Goal: Task Accomplishment & Management: Use online tool/utility

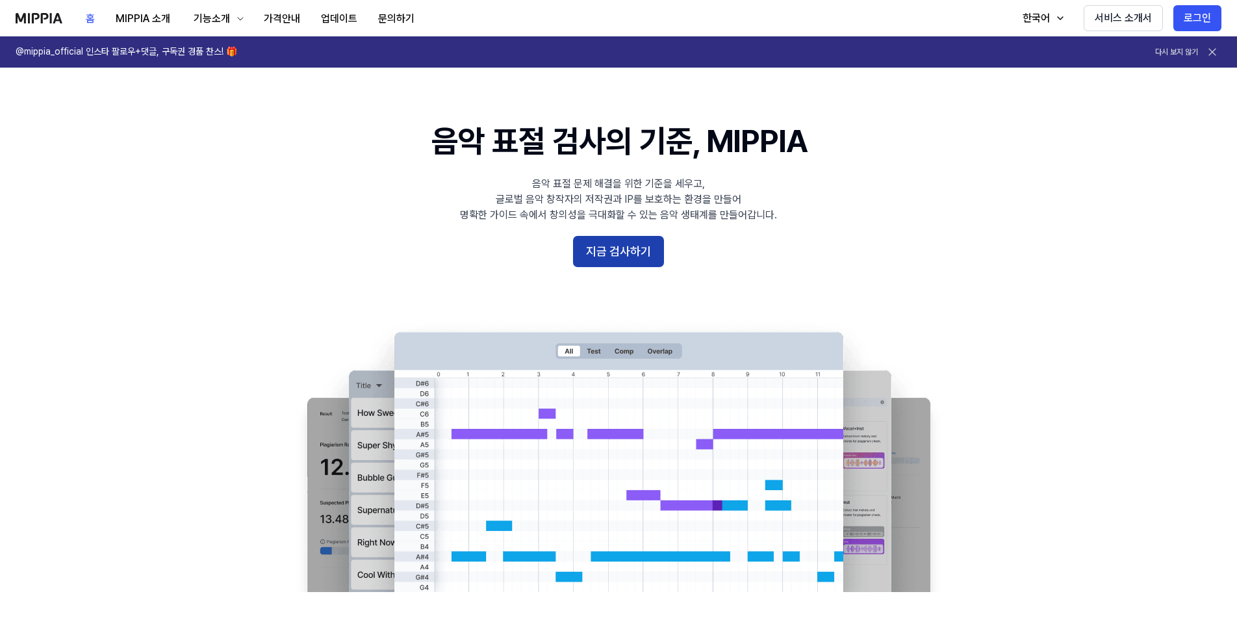
click at [603, 257] on button "지금 검사하기" at bounding box center [618, 251] width 91 height 31
click at [272, 23] on button "가격안내" at bounding box center [281, 19] width 57 height 26
click at [625, 251] on button "지금 검사하기" at bounding box center [618, 251] width 91 height 31
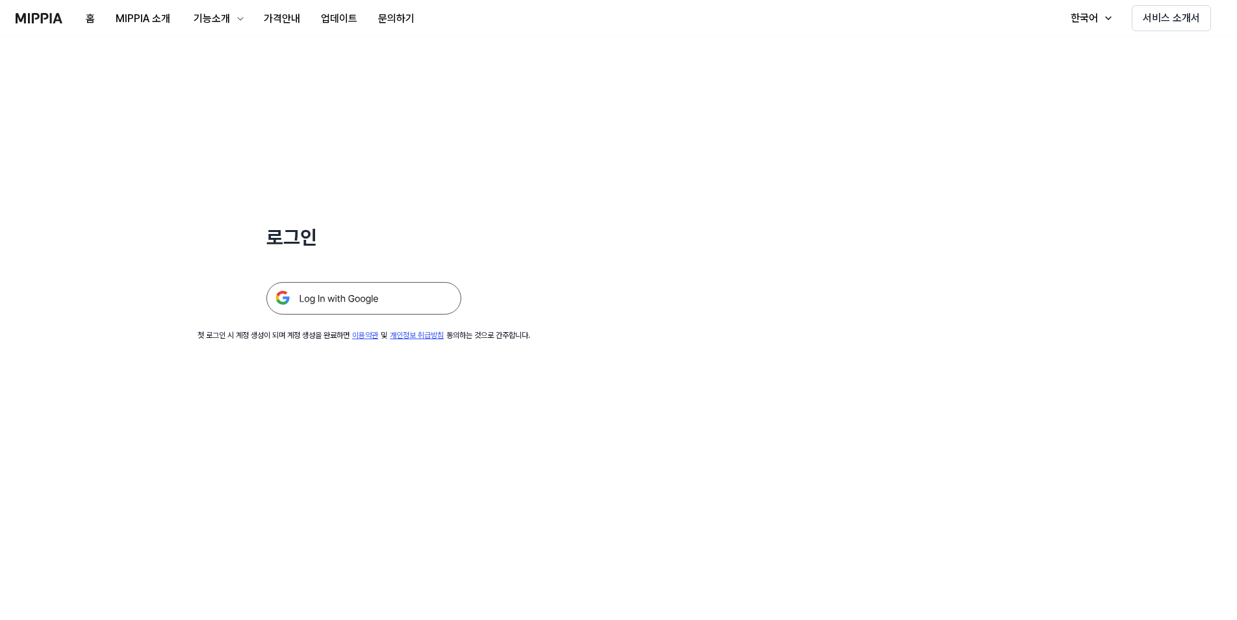
click at [449, 297] on img at bounding box center [363, 298] width 195 height 32
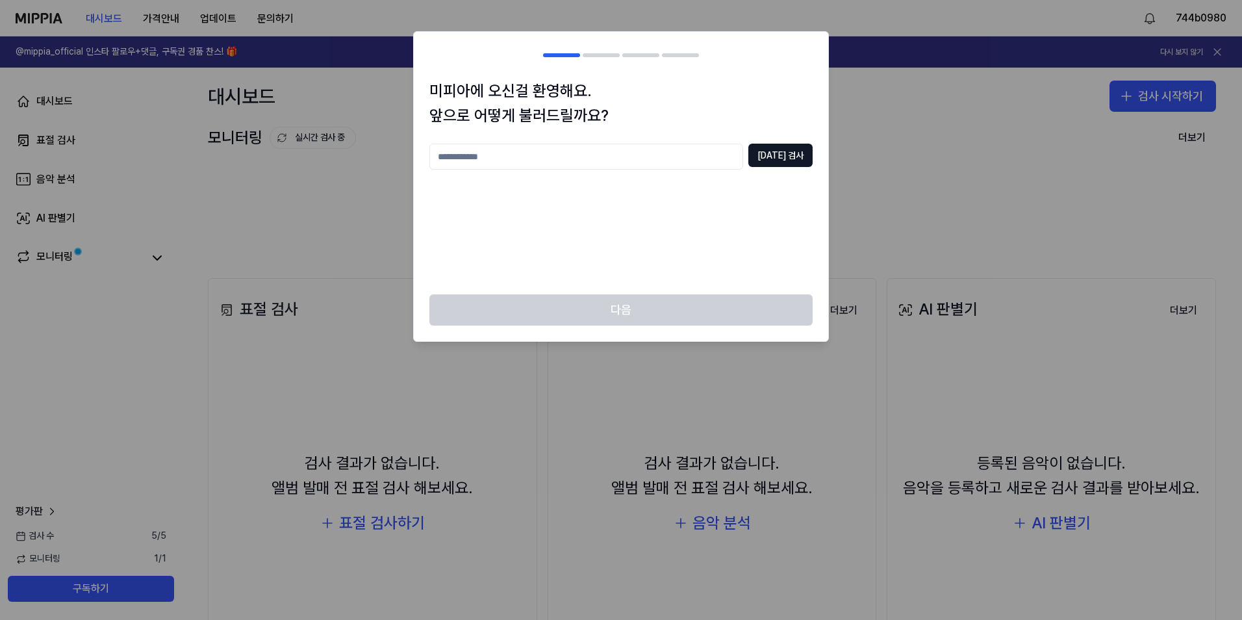
click at [644, 159] on input "text" at bounding box center [586, 157] width 314 height 26
type input "***"
click at [767, 160] on button "중복 검사" at bounding box center [780, 155] width 64 height 23
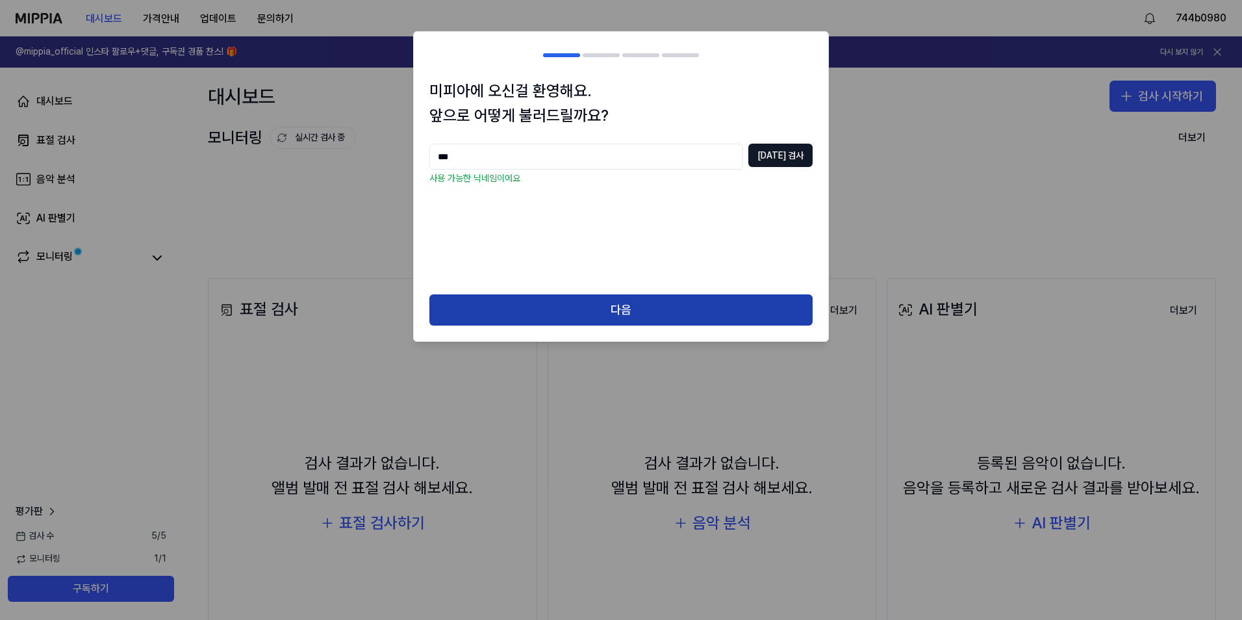
click at [644, 297] on button "다음" at bounding box center [620, 309] width 383 height 31
click at [650, 314] on button "다음" at bounding box center [620, 309] width 383 height 31
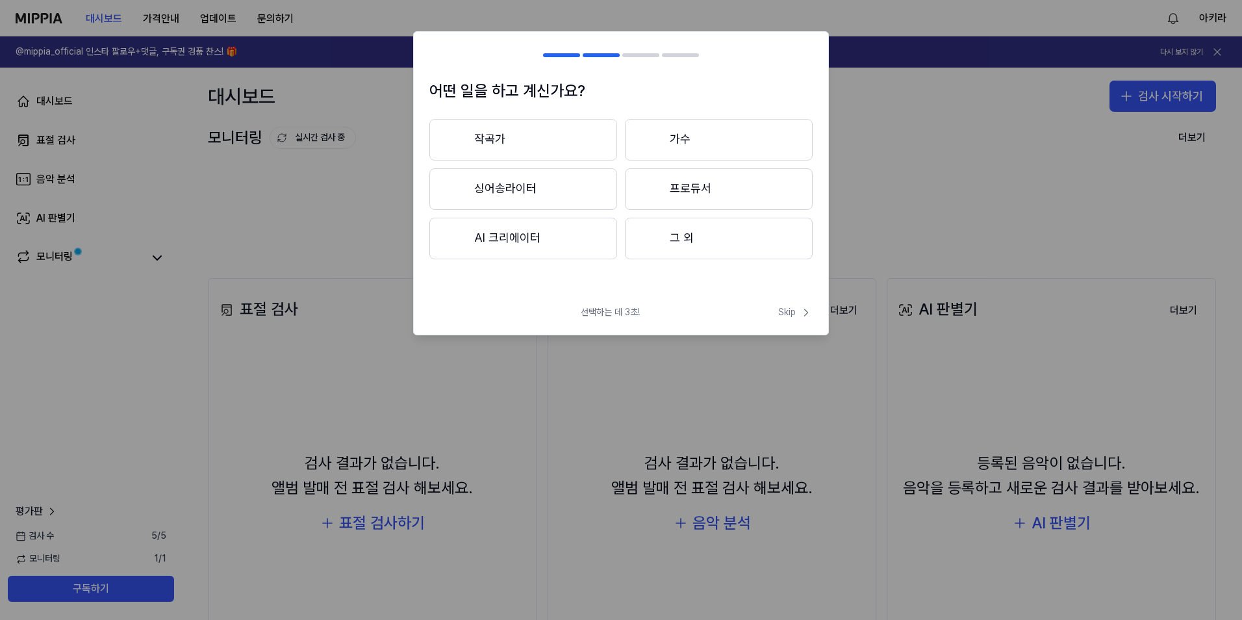
click at [522, 237] on button "AI 크리에이터" at bounding box center [523, 239] width 188 height 42
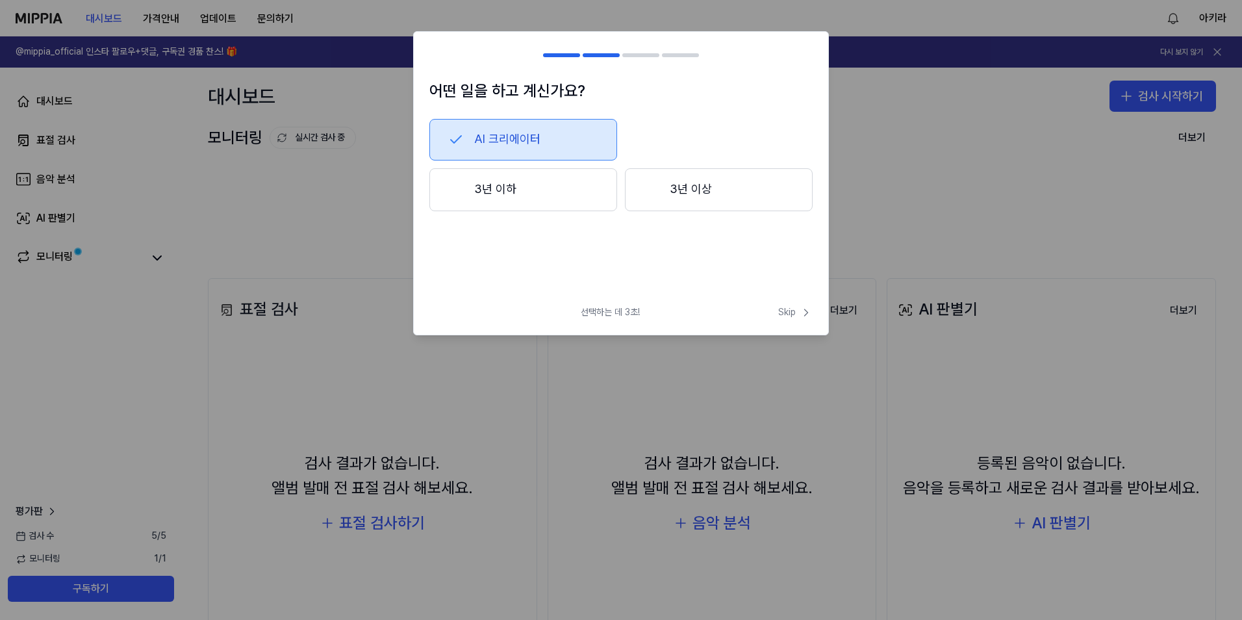
click at [555, 193] on button "3년 이하" at bounding box center [523, 189] width 188 height 43
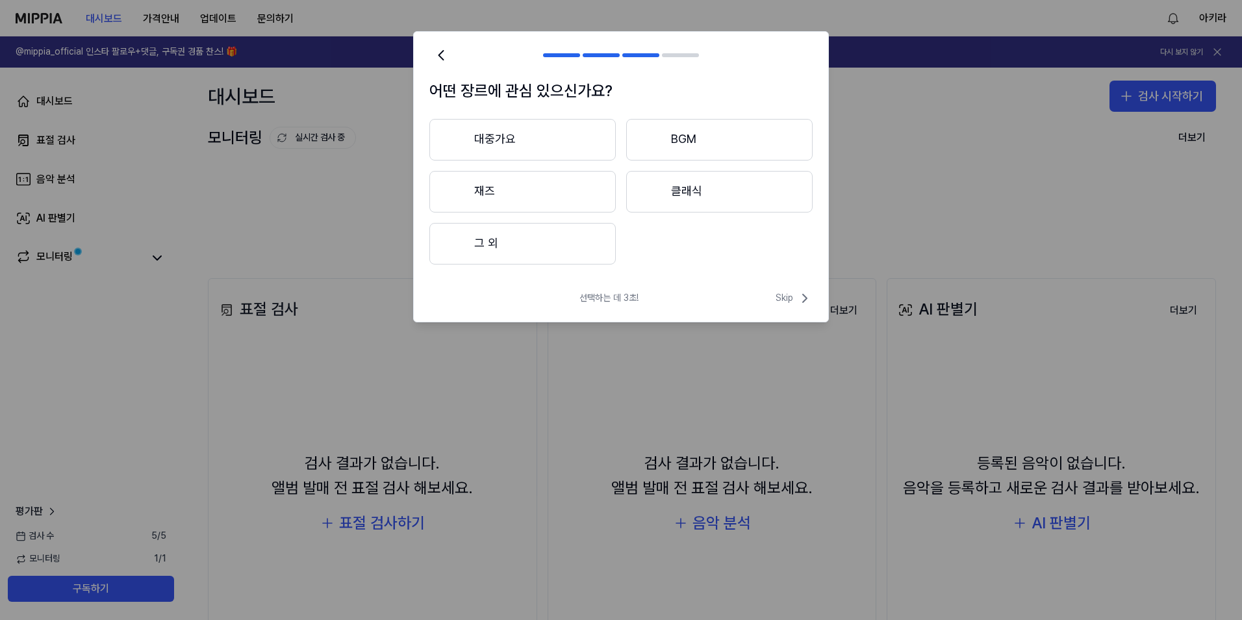
click at [577, 201] on button "재즈" at bounding box center [522, 192] width 186 height 42
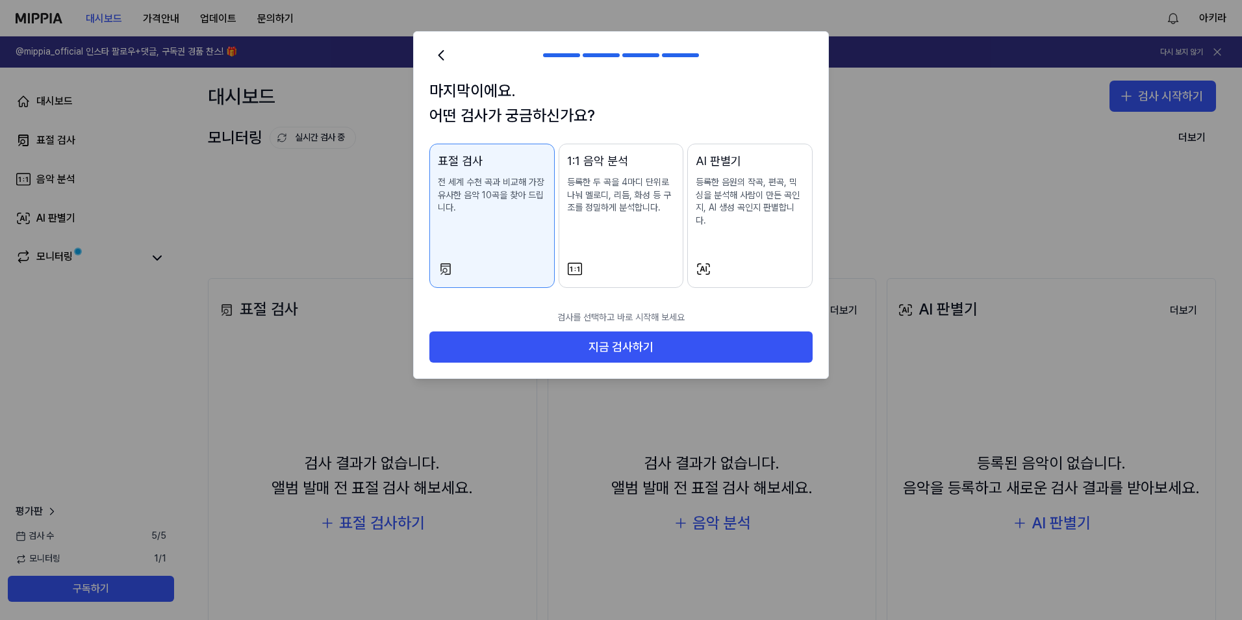
click at [687, 257] on button "AI 판별기 등록한 음원의 작곡, 편곡, 믹싱을 분석해 사람이 만든 곡인지, AI 생성 곡인지 판별합니다." at bounding box center [749, 216] width 125 height 144
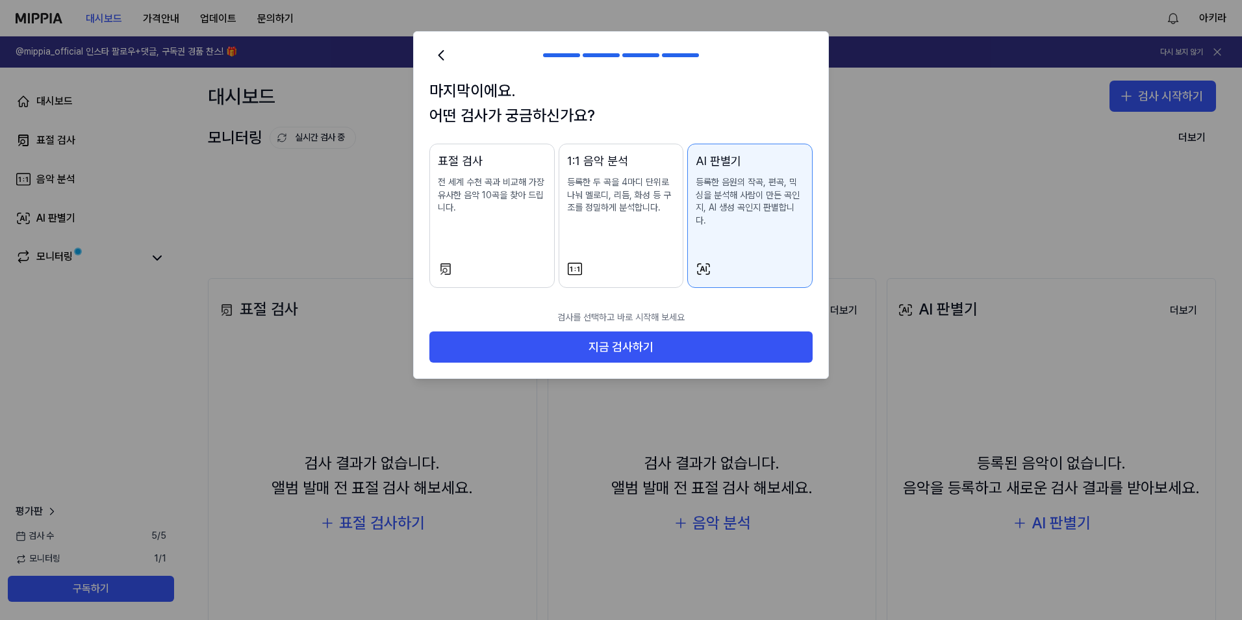
click at [592, 261] on div at bounding box center [621, 269] width 108 height 16
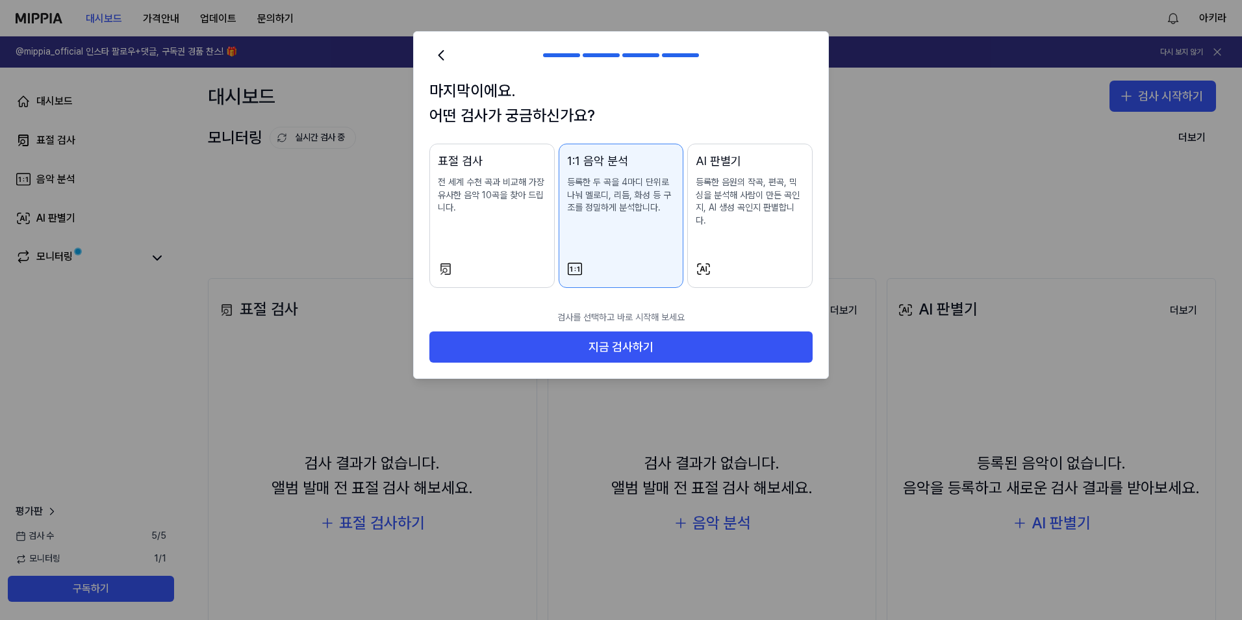
click at [529, 261] on div at bounding box center [492, 269] width 108 height 16
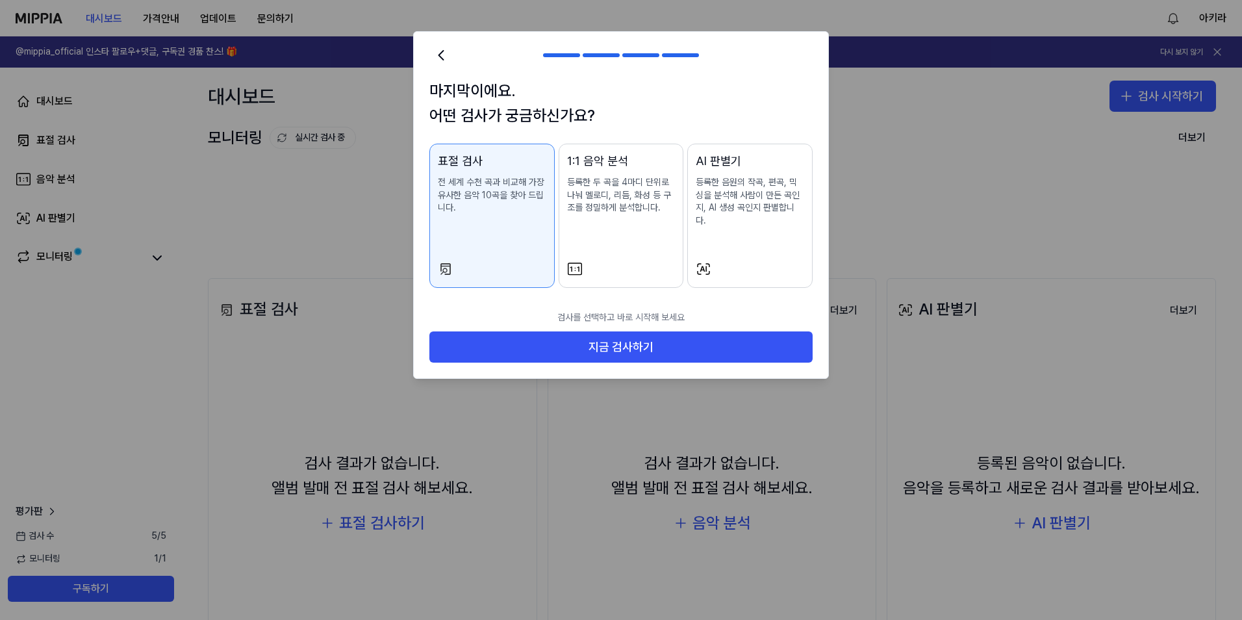
click at [749, 244] on button "AI 판별기 등록한 음원의 작곡, 편곡, 믹싱을 분석해 사람이 만든 곡인지, AI 생성 곡인지 판별합니다." at bounding box center [749, 216] width 125 height 144
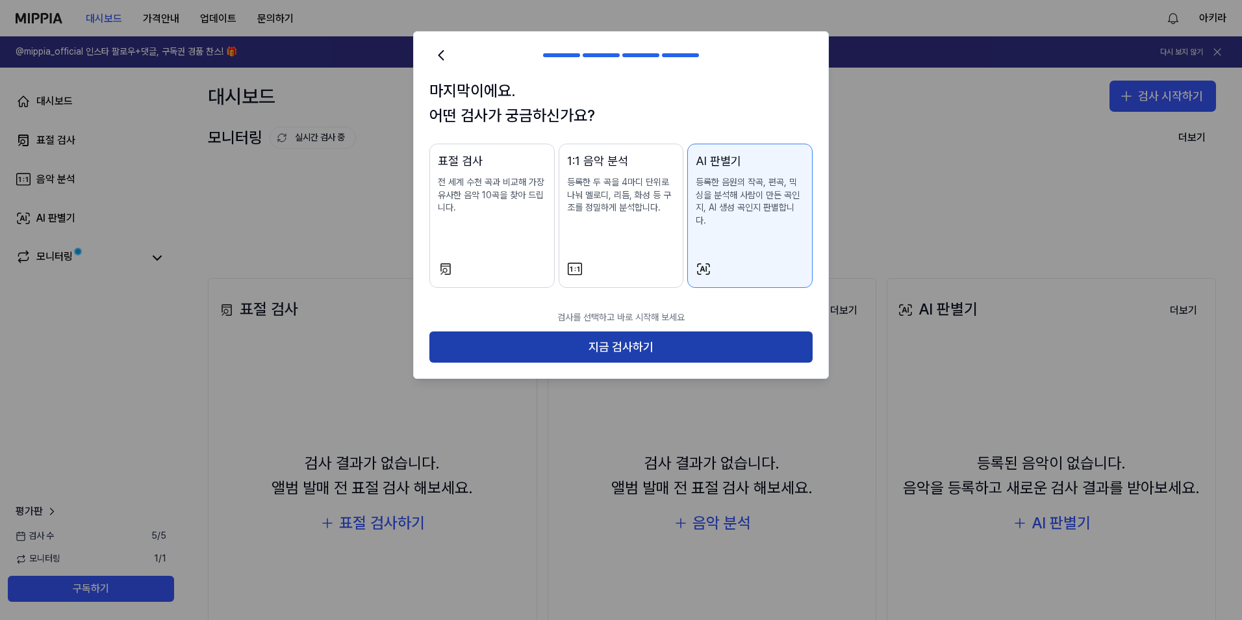
click at [714, 331] on button "지금 검사하기" at bounding box center [620, 346] width 383 height 31
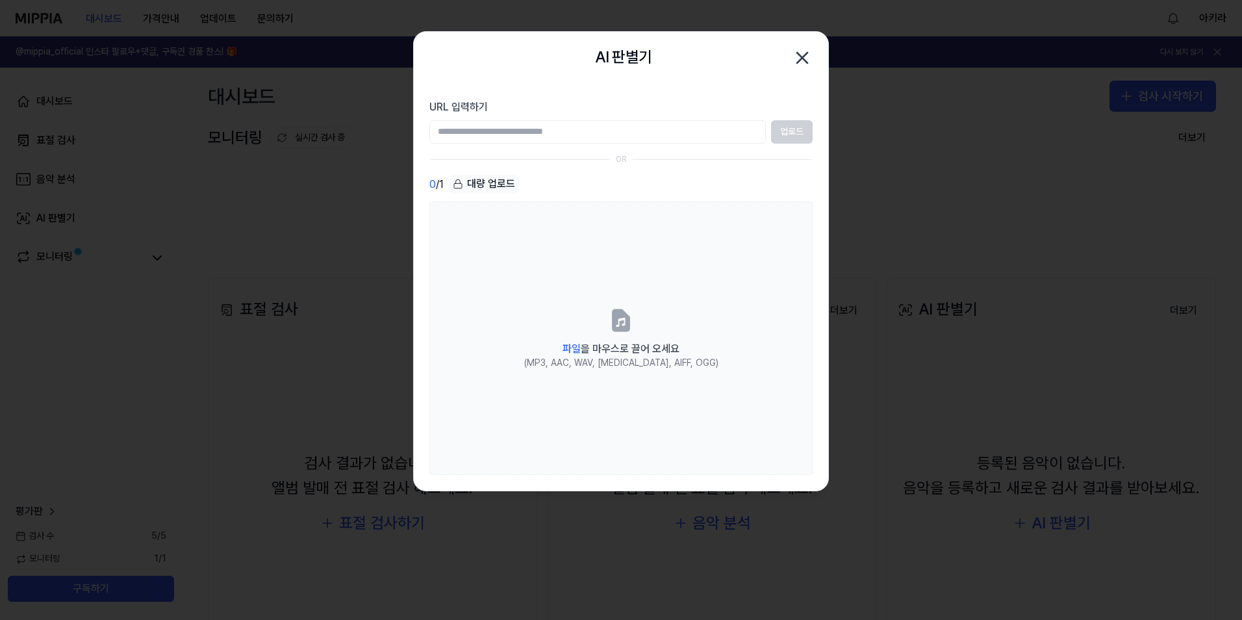
click at [801, 49] on icon "button" at bounding box center [802, 57] width 21 height 21
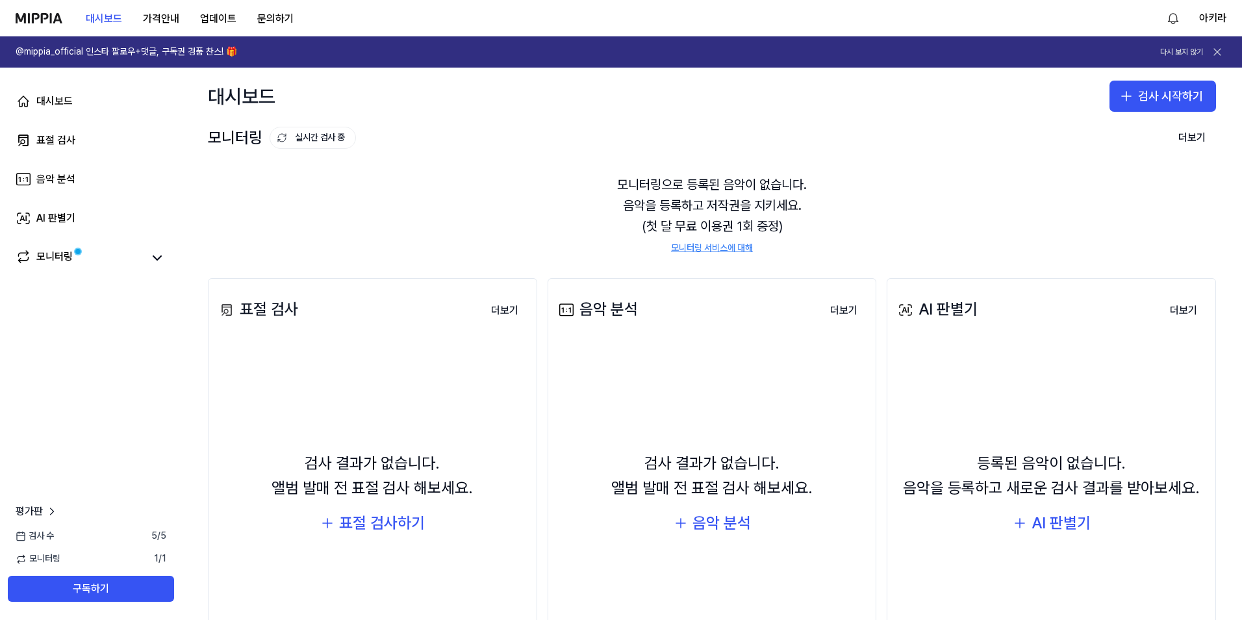
click at [1219, 43] on button at bounding box center [1217, 52] width 18 height 18
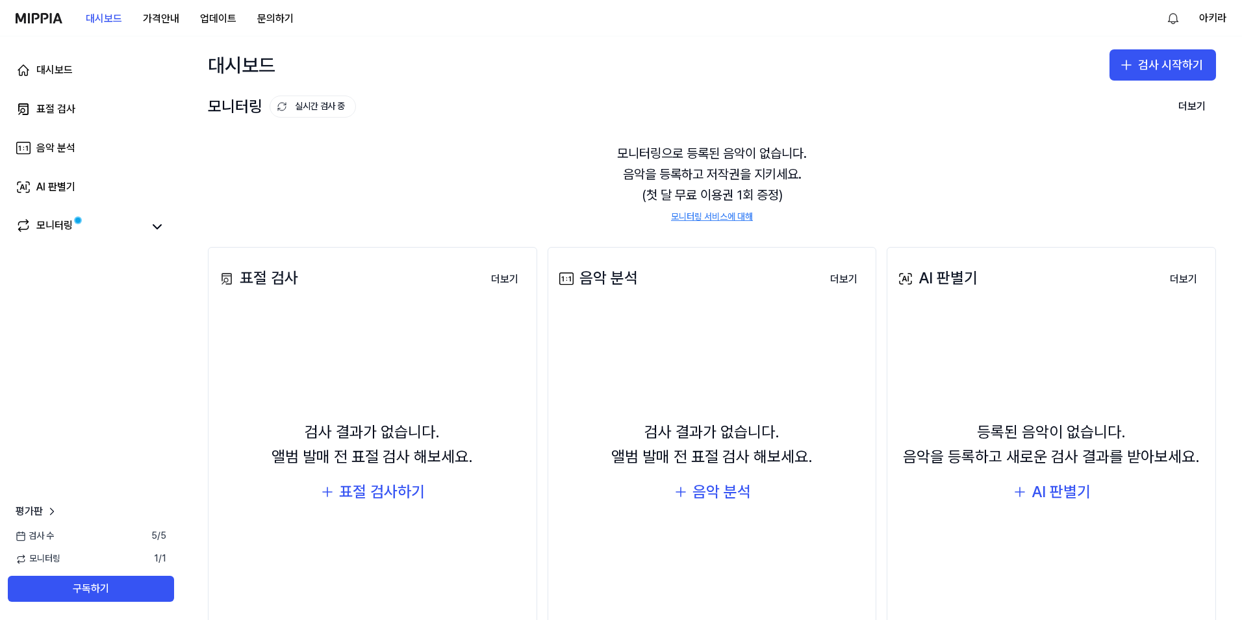
click at [696, 221] on div "표절 검사 더보기 표절 검사 검사 결과가 없습니다. 앨범 발매 전 표절 검사 해보세요. 표절 검사하기 더보기 음악 분석 더보기 음악 분석 검사…" at bounding box center [712, 453] width 1060 height 464
click at [693, 217] on link "모니터링 서비스에 대해" at bounding box center [712, 216] width 82 height 13
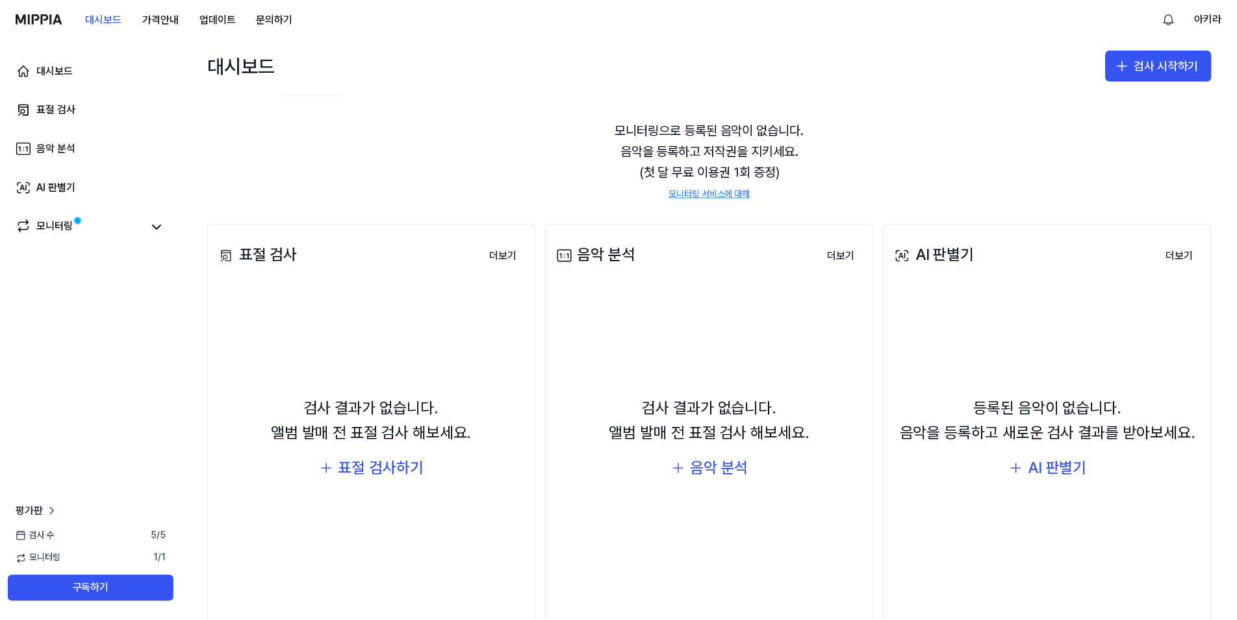
scroll to position [65, 0]
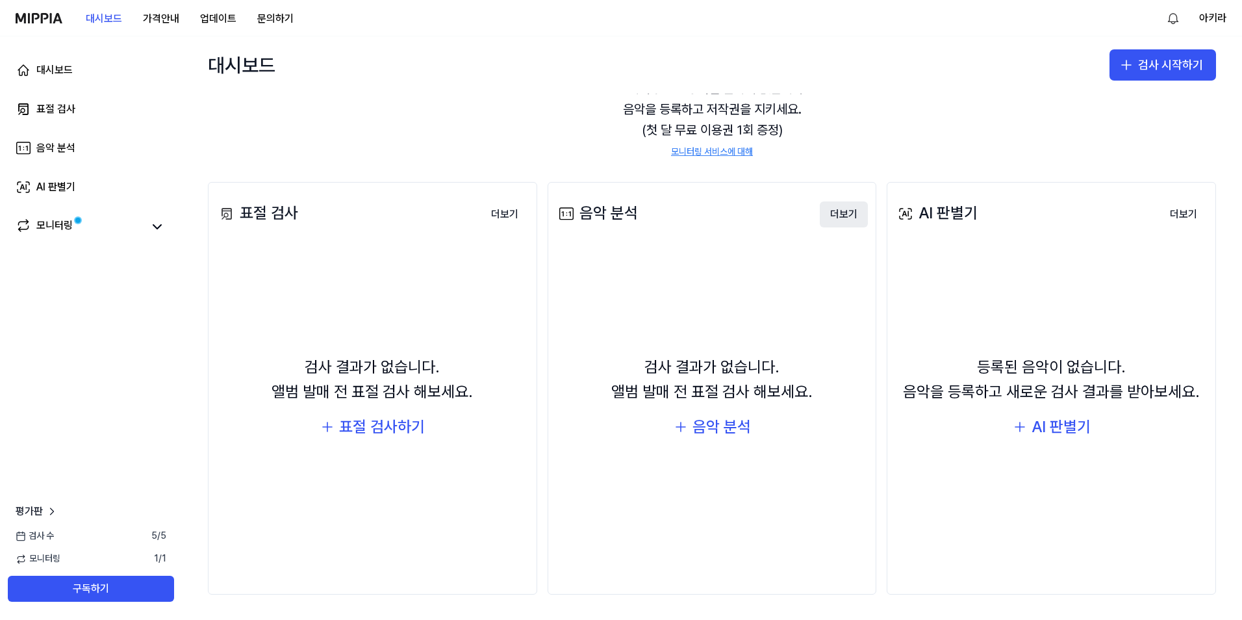
click at [840, 208] on button "더보기" at bounding box center [844, 214] width 48 height 26
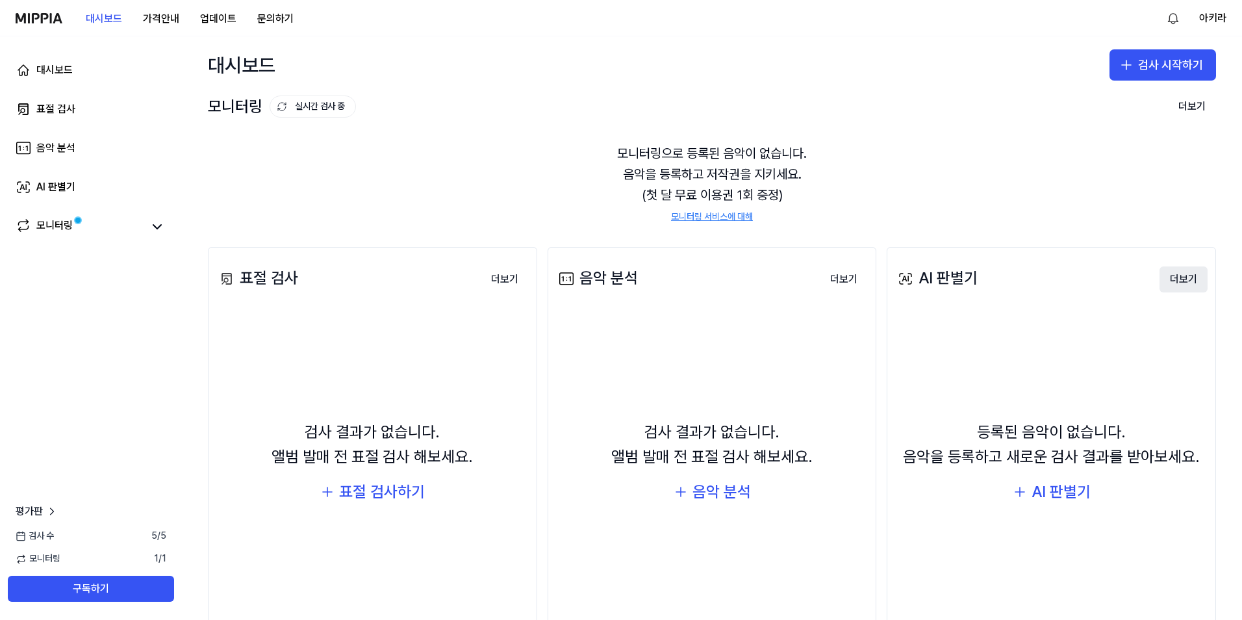
click at [1174, 270] on button "더보기" at bounding box center [1183, 279] width 48 height 26
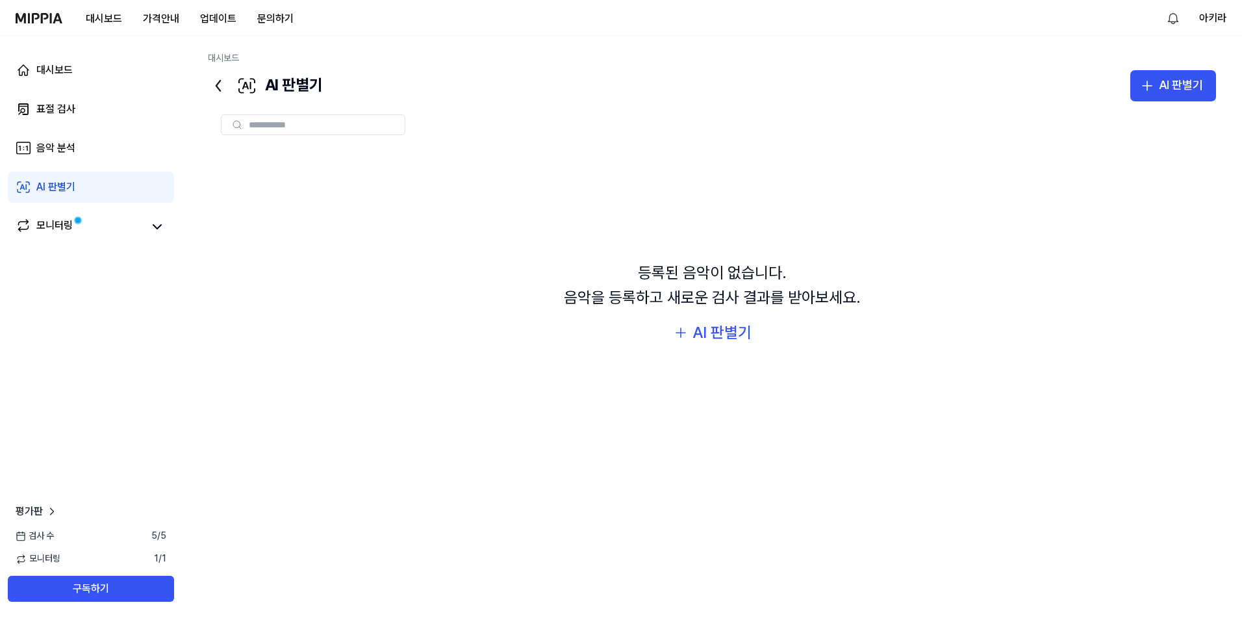
click at [214, 89] on icon at bounding box center [218, 85] width 21 height 21
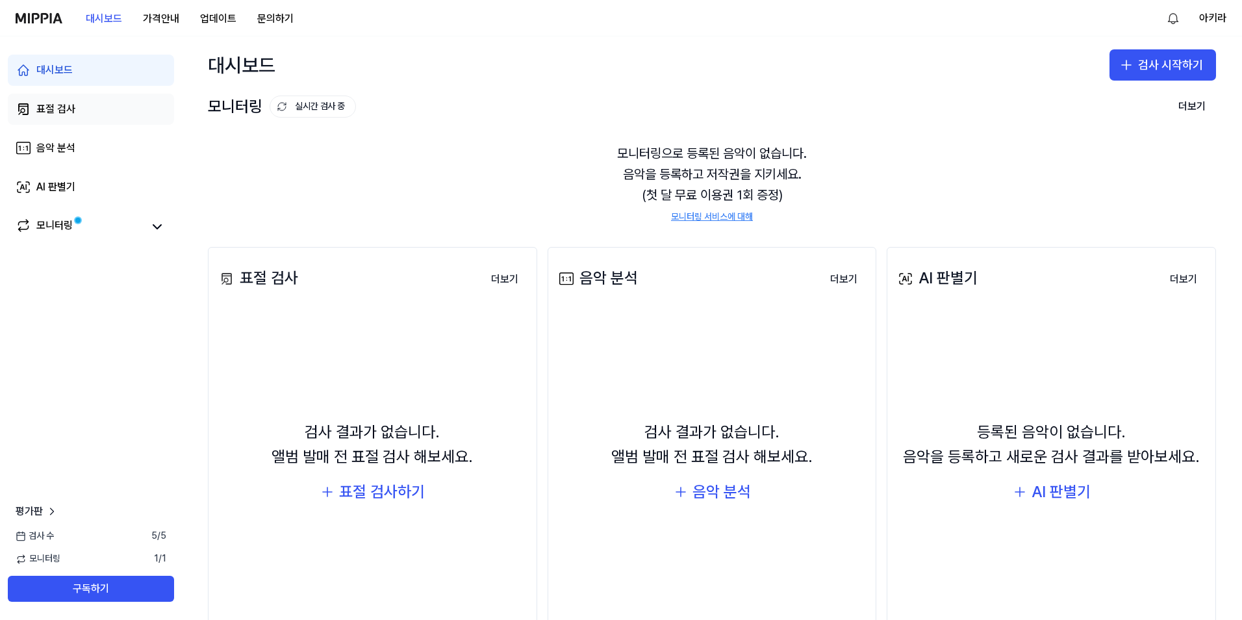
click at [52, 112] on div "표절 검사" at bounding box center [55, 109] width 39 height 16
click at [628, 371] on div "검사 결과가 없습니다. 앨범 발매 전 표절 검사 해보세요. 음악 분석" at bounding box center [712, 462] width 312 height 289
click at [712, 483] on div "음악 분석" at bounding box center [721, 491] width 58 height 25
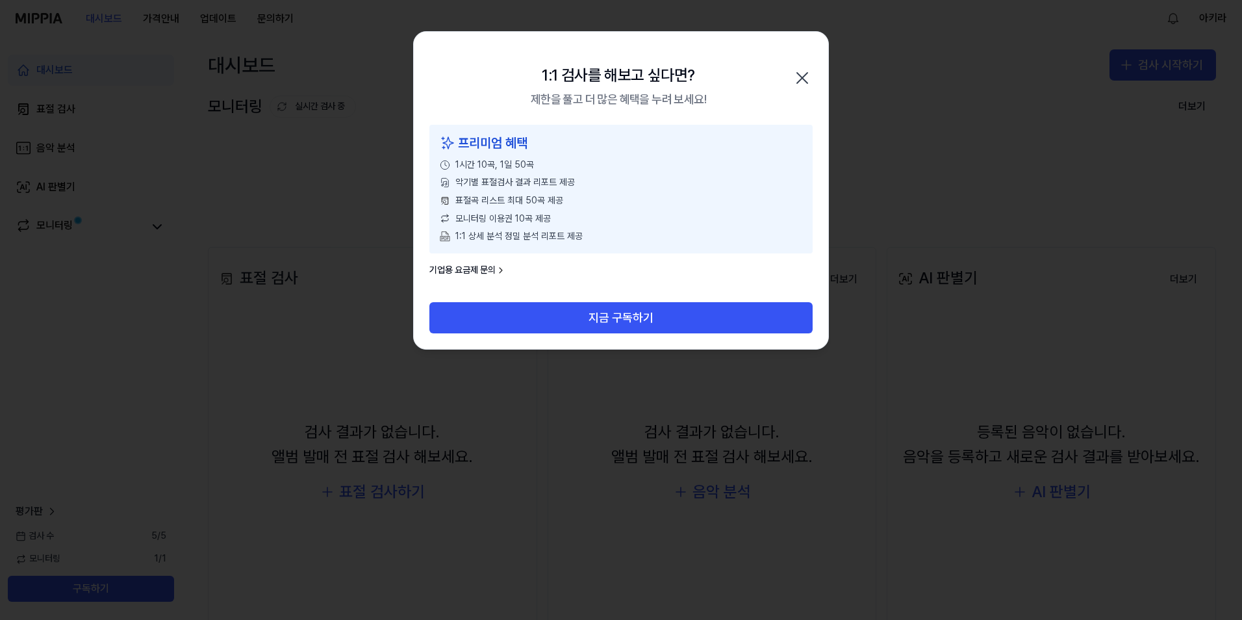
click at [798, 58] on div "1:1 검사를 해보고 싶다면? 제한을 풀고 더 많은 혜택을 누려 보세요! 닫기" at bounding box center [621, 78] width 414 height 93
click at [794, 50] on div "1:1 검사를 해보고 싶다면? 제한을 풀고 더 많은 혜택을 누려 보세요! 닫기" at bounding box center [621, 78] width 414 height 93
click at [799, 67] on div "1:1 검사를 해보고 싶다면? 제한을 풀고 더 많은 혜택을 누려 보세요! 닫기" at bounding box center [621, 78] width 414 height 93
click at [796, 83] on icon "button" at bounding box center [802, 78] width 21 height 21
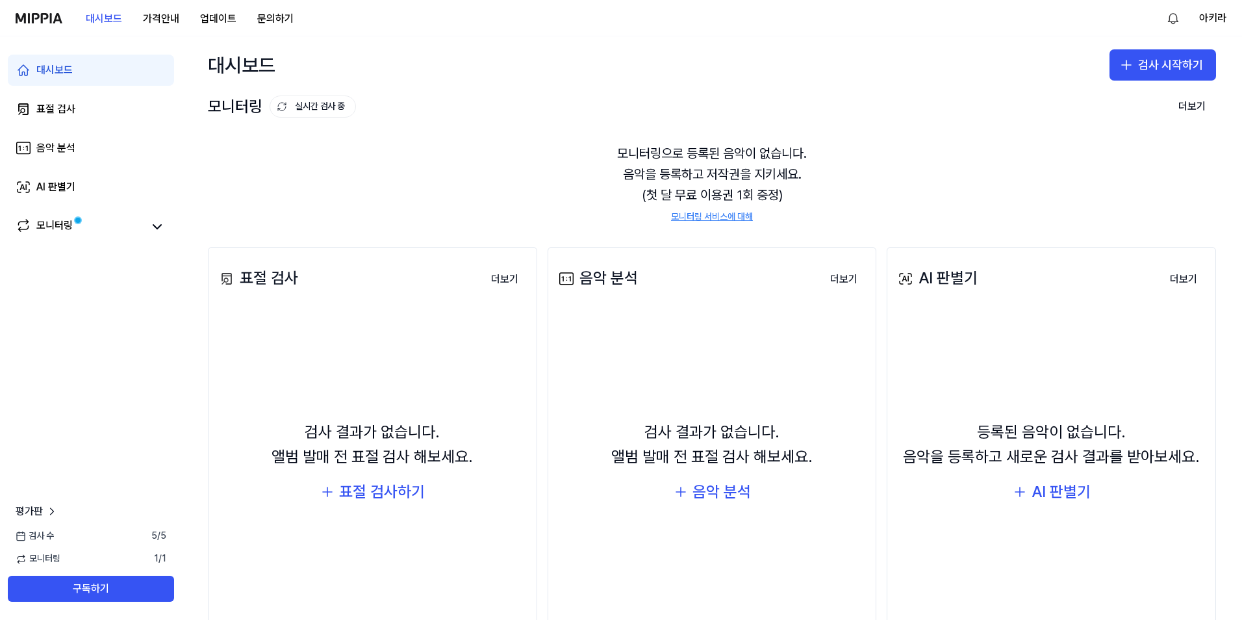
click at [635, 407] on div "검사 결과가 없습니다. 앨범 발매 전 표절 검사 해보세요. 음악 분석" at bounding box center [712, 462] width 312 height 289
click at [711, 498] on div "음악 분석" at bounding box center [721, 491] width 58 height 25
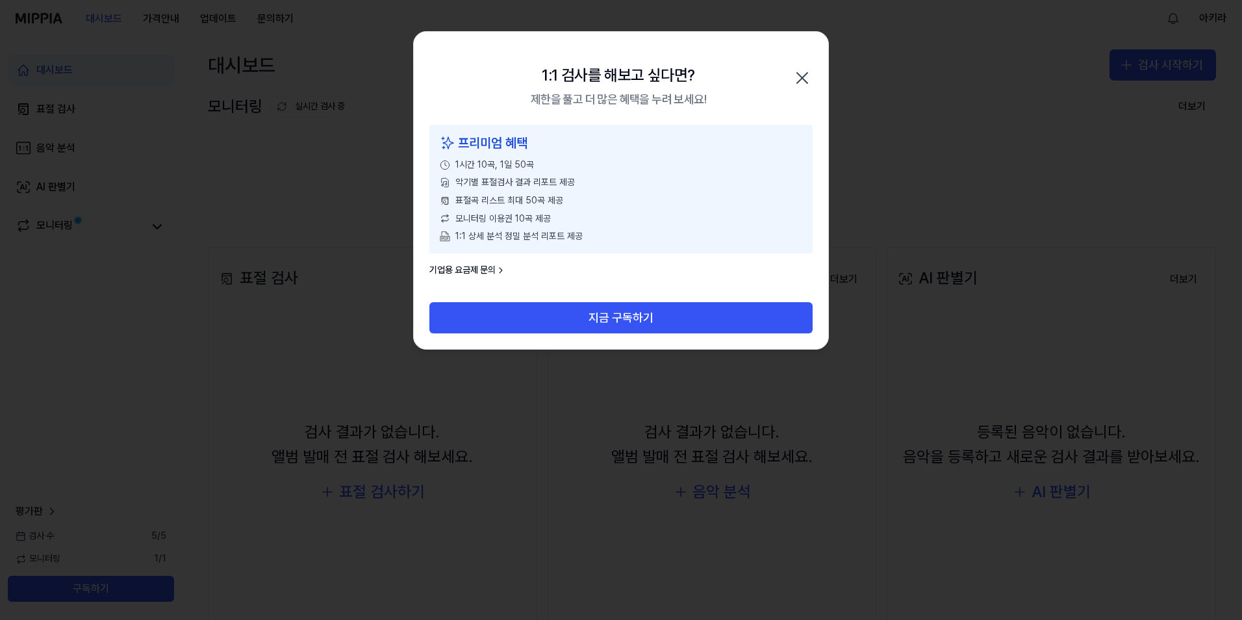
click at [801, 76] on icon "button" at bounding box center [802, 78] width 21 height 21
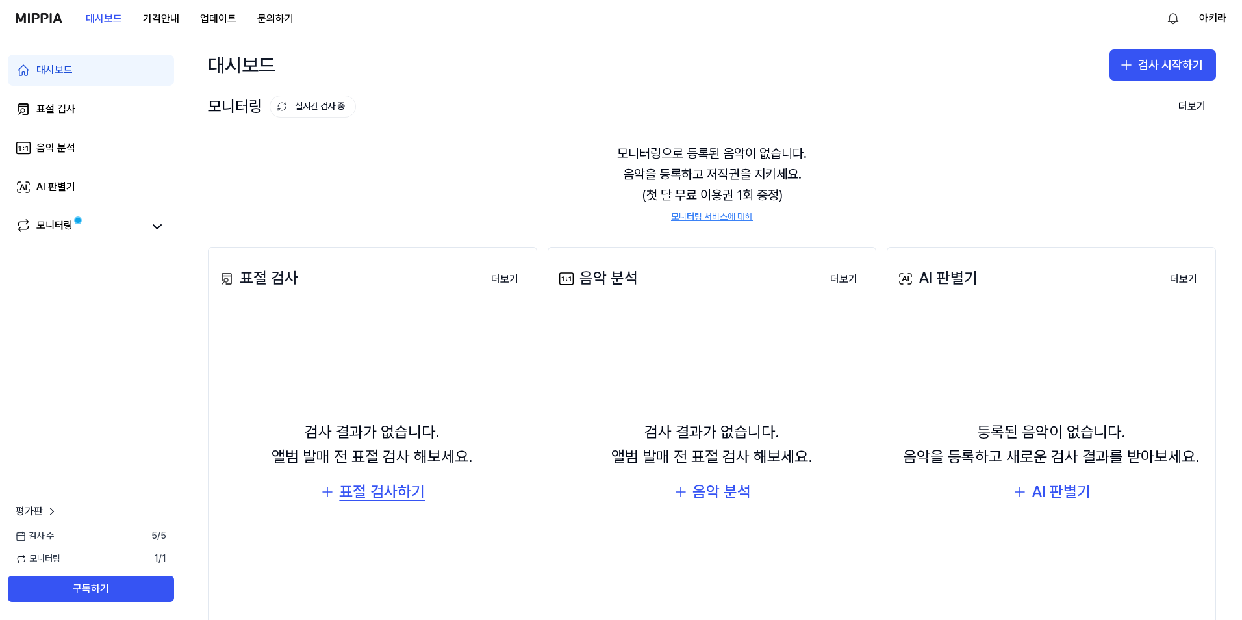
click at [353, 496] on div "표절 검사하기" at bounding box center [382, 491] width 86 height 25
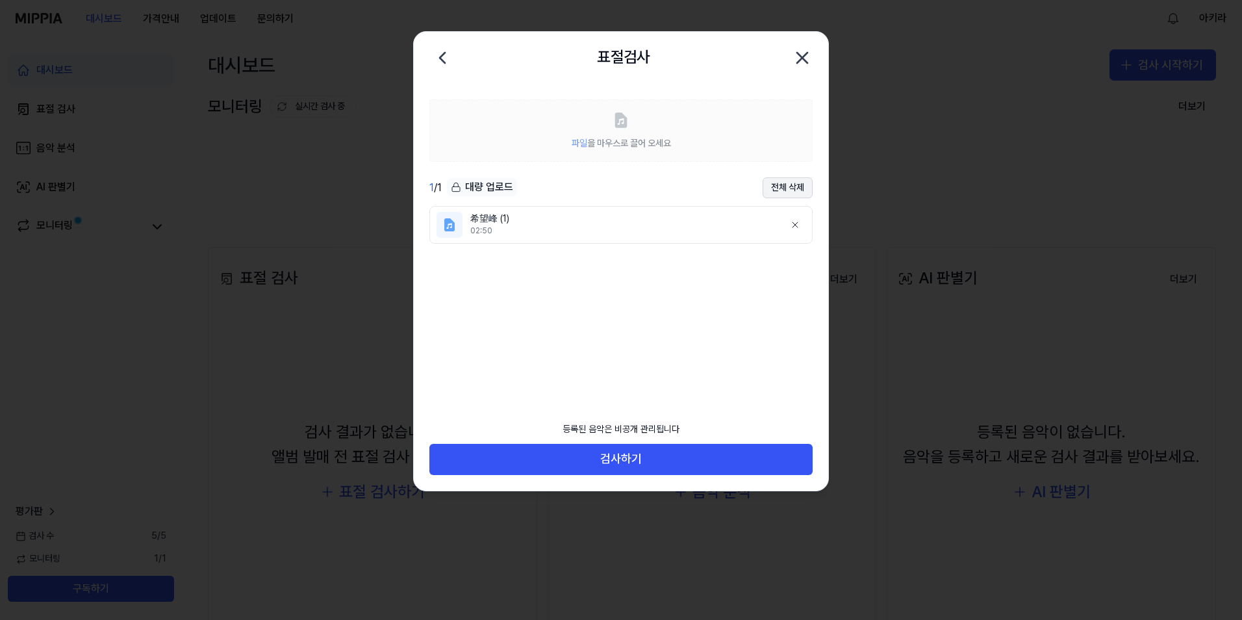
click at [796, 184] on button "전체 삭제" at bounding box center [787, 187] width 50 height 21
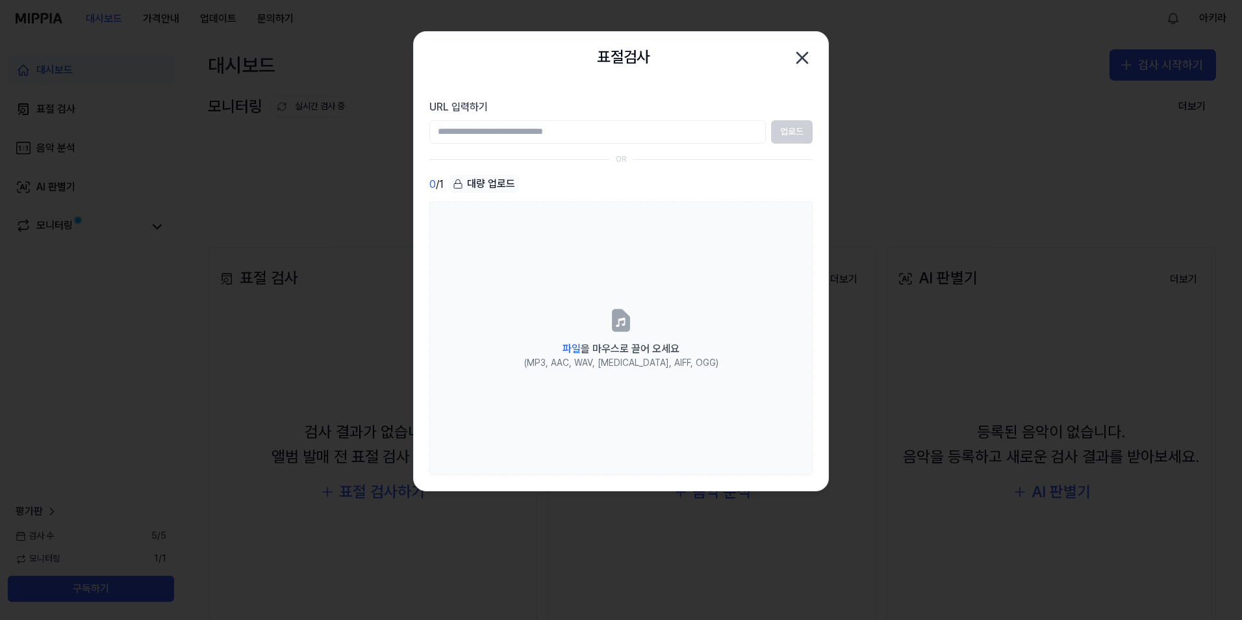
click at [798, 54] on icon "button" at bounding box center [802, 58] width 10 height 10
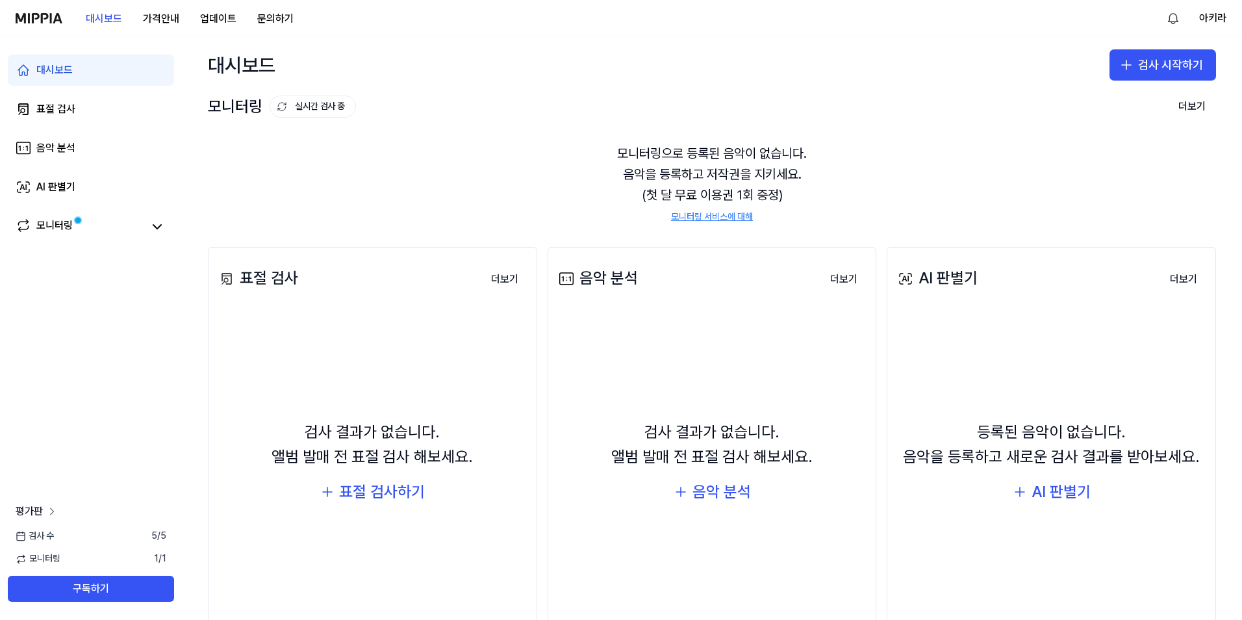
click at [51, 505] on icon at bounding box center [51, 511] width 13 height 13
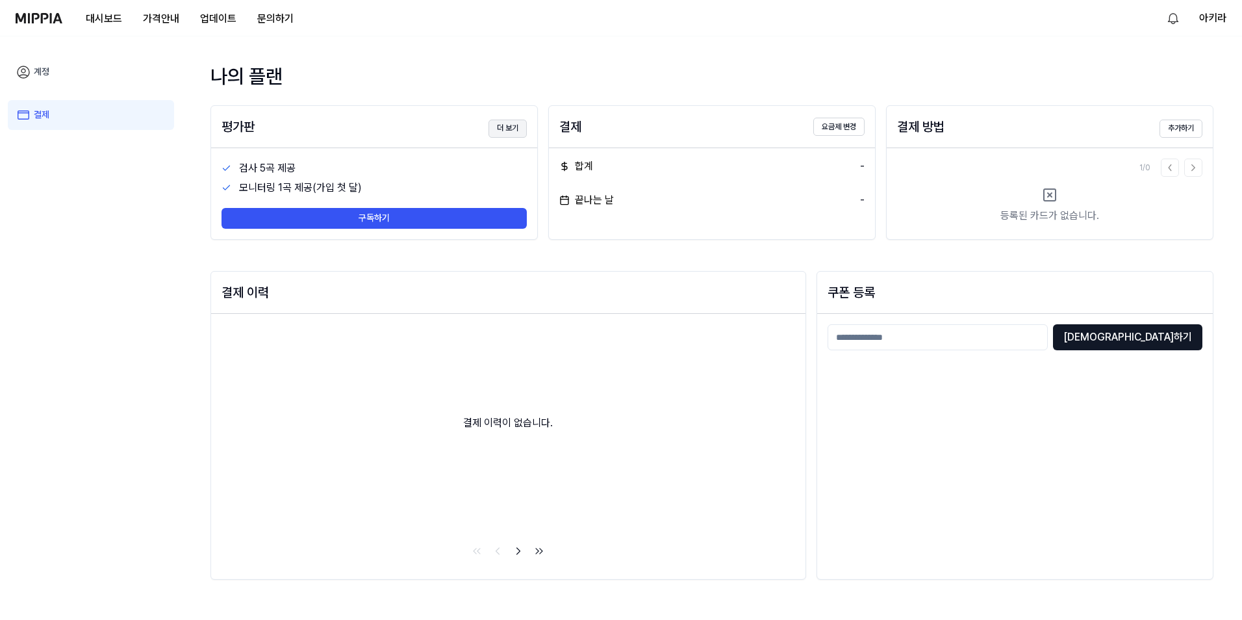
click at [518, 133] on button "더 보기" at bounding box center [507, 129] width 38 height 18
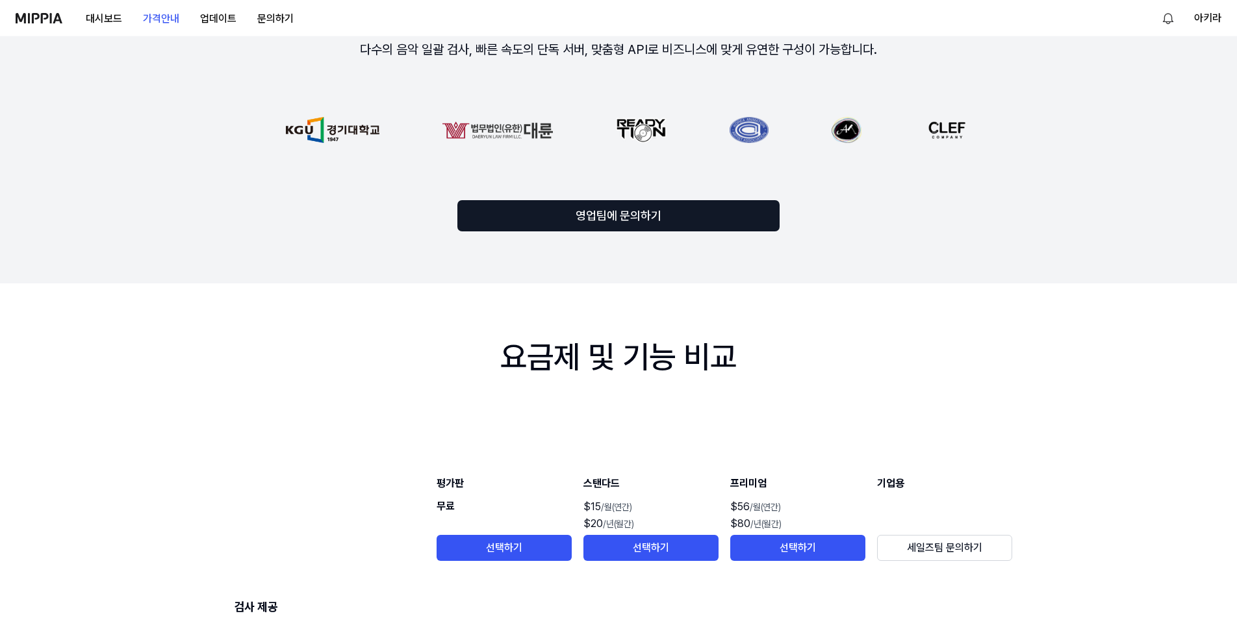
scroll to position [1234, 0]
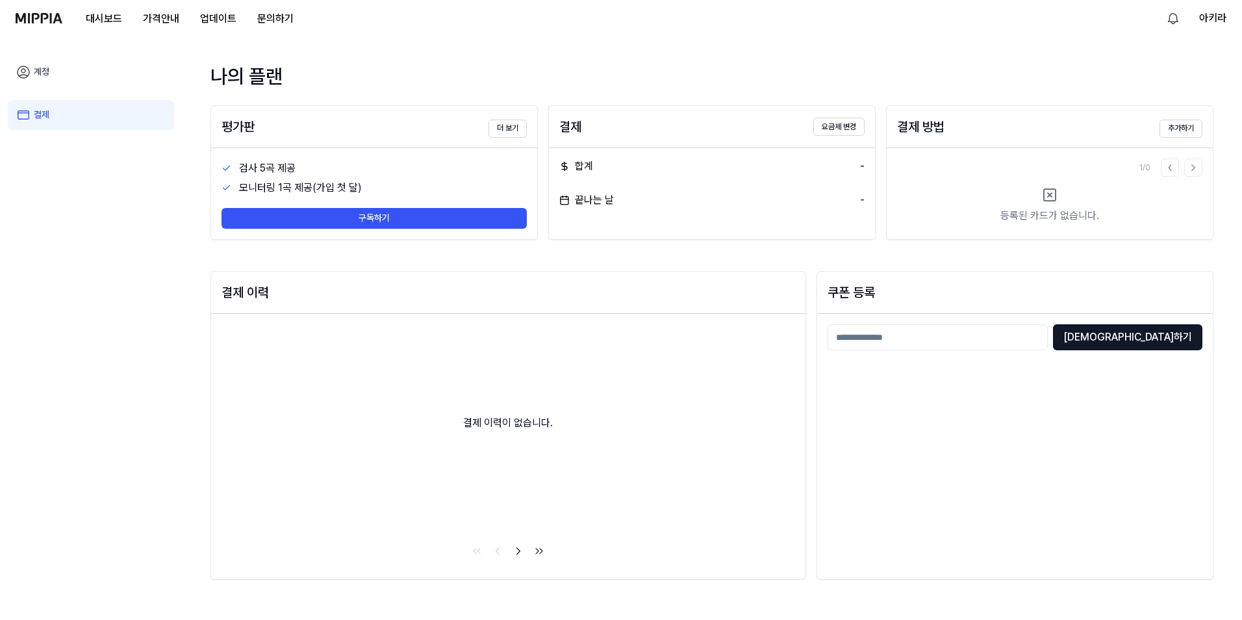
click at [21, 16] on img at bounding box center [39, 18] width 47 height 10
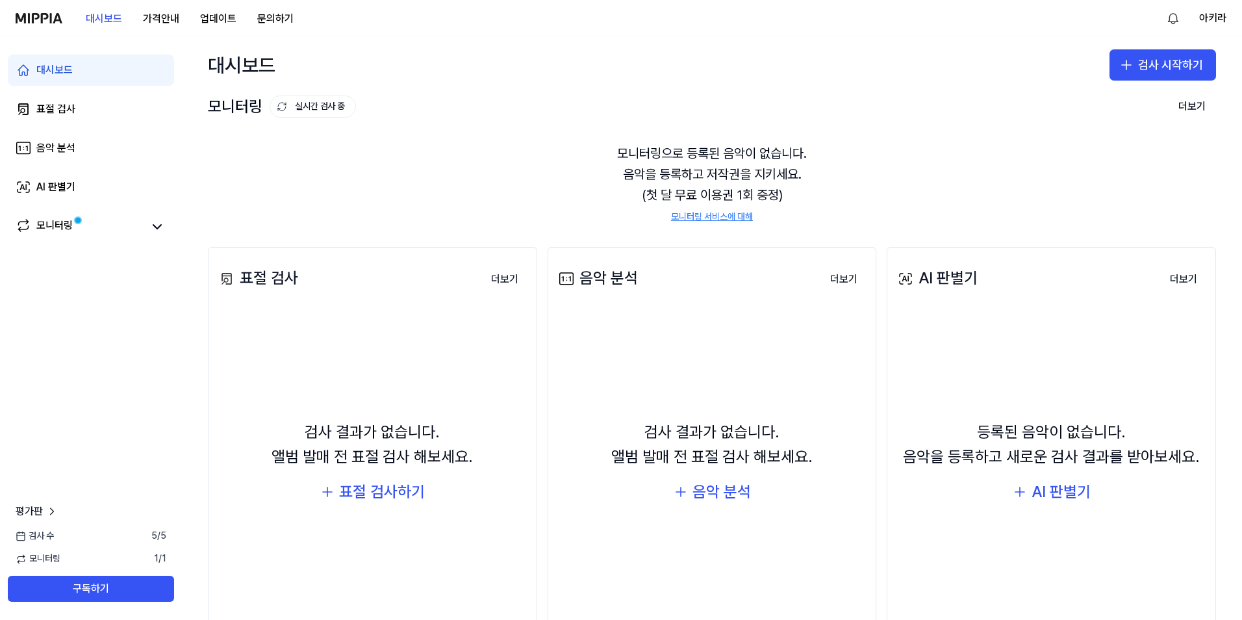
click at [390, 477] on div "검사 결과가 없습니다. 앨범 발매 전 표절 검사 해보세요. 표절 검사하기" at bounding box center [372, 462] width 312 height 289
click at [1084, 495] on div "AI 판별기" at bounding box center [1060, 491] width 59 height 25
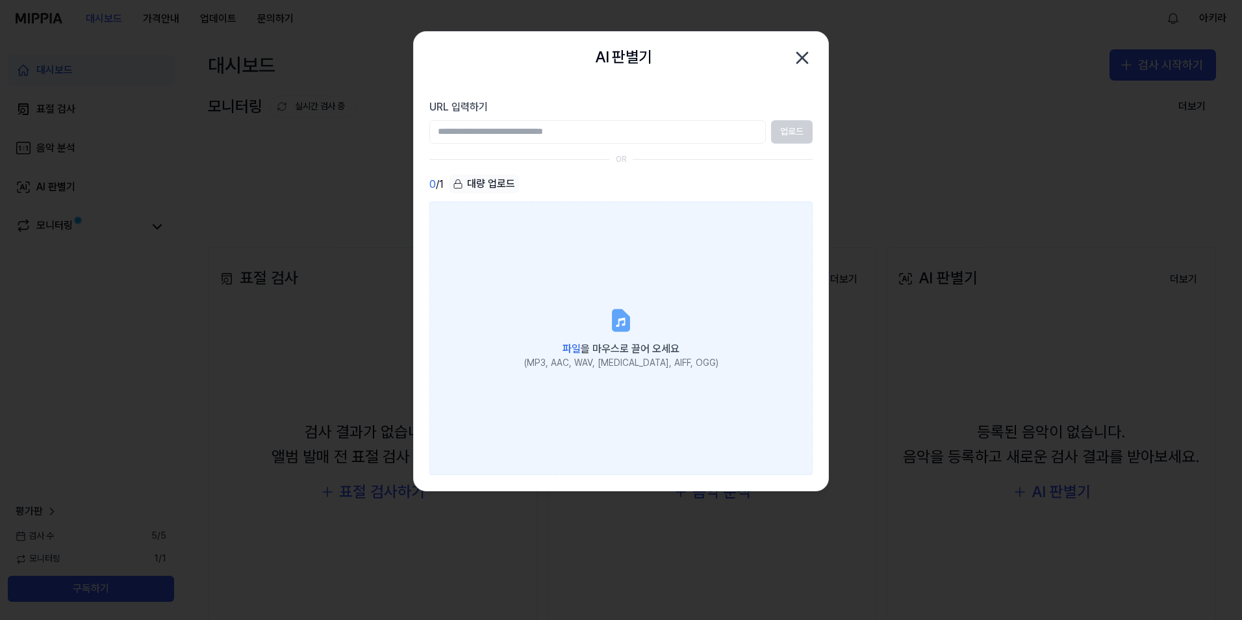
click at [636, 308] on label "파일 을 마우스로 끌어 오세요 (MP3, AAC, WAV, FLAC, AIFF, OGG)" at bounding box center [620, 337] width 383 height 273
click at [0, 0] on input "파일 을 마우스로 끌어 오세요 (MP3, AAC, WAV, FLAC, AIFF, OGG)" at bounding box center [0, 0] width 0 height 0
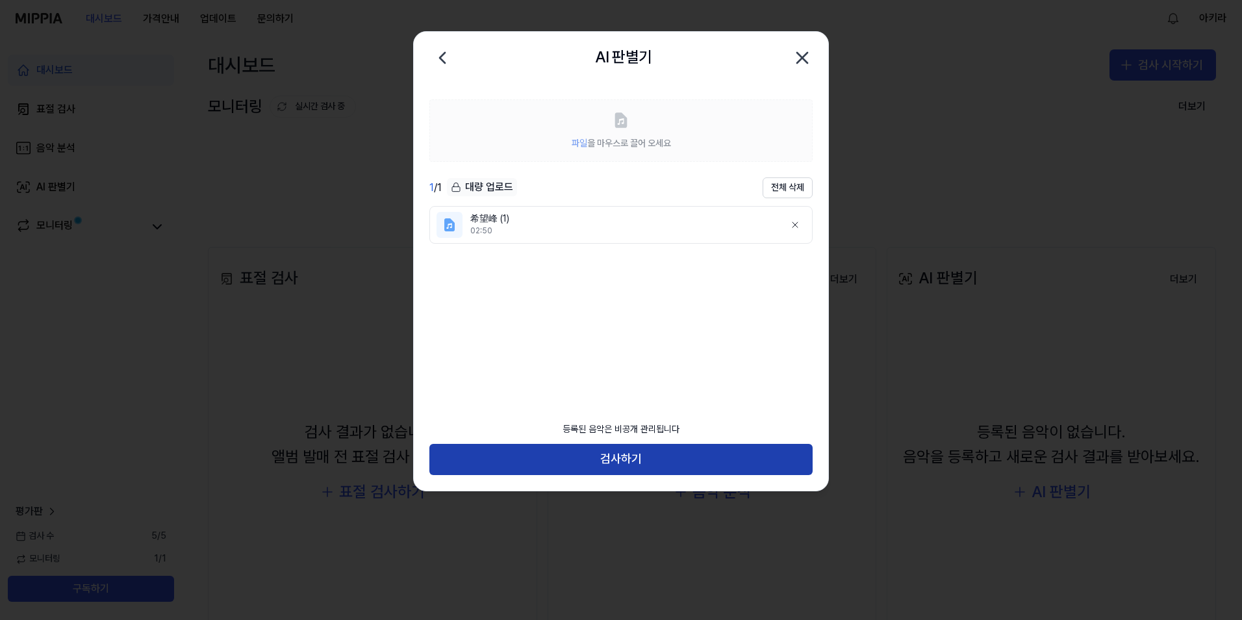
click at [712, 458] on button "검사하기" at bounding box center [620, 459] width 383 height 31
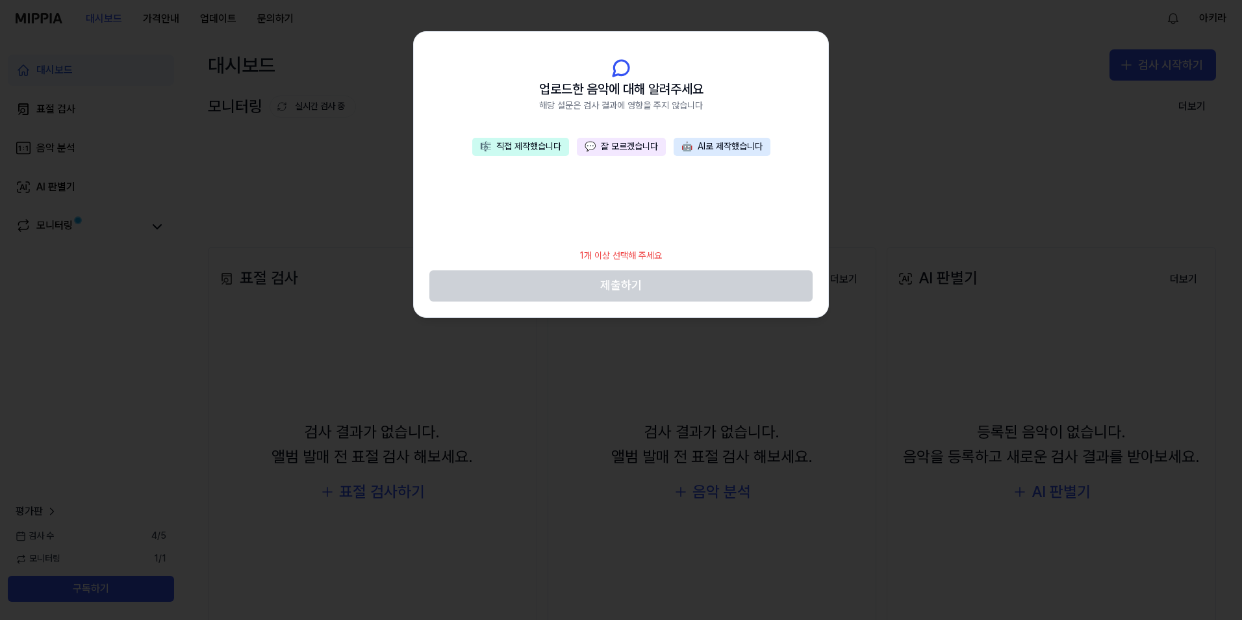
click at [527, 145] on button "🎼 직접 제작했습니다" at bounding box center [520, 147] width 97 height 18
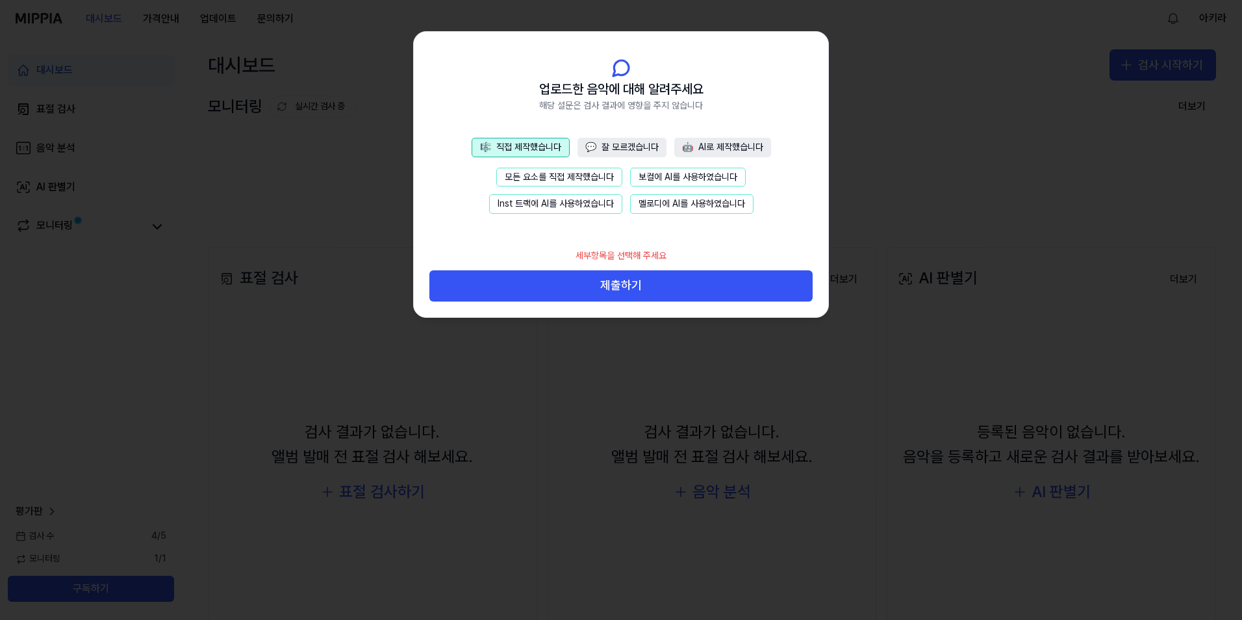
click at [583, 181] on button "모든 요소를 직접 제작했습니다" at bounding box center [559, 177] width 126 height 19
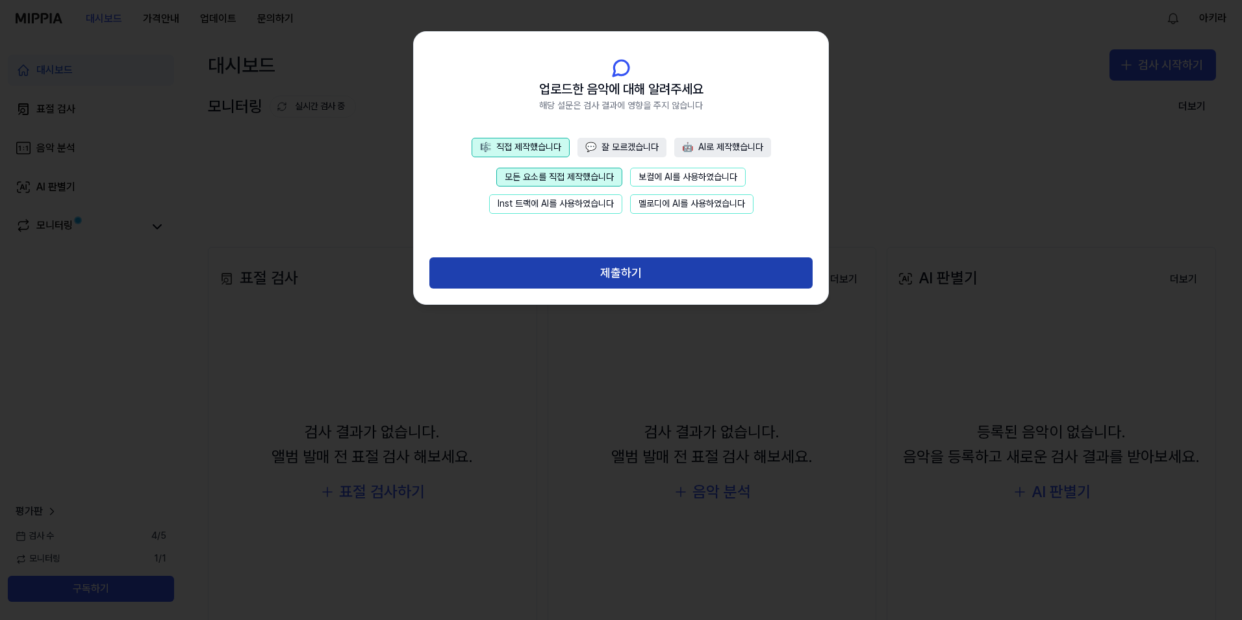
click at [703, 279] on button "제출하기" at bounding box center [620, 272] width 383 height 31
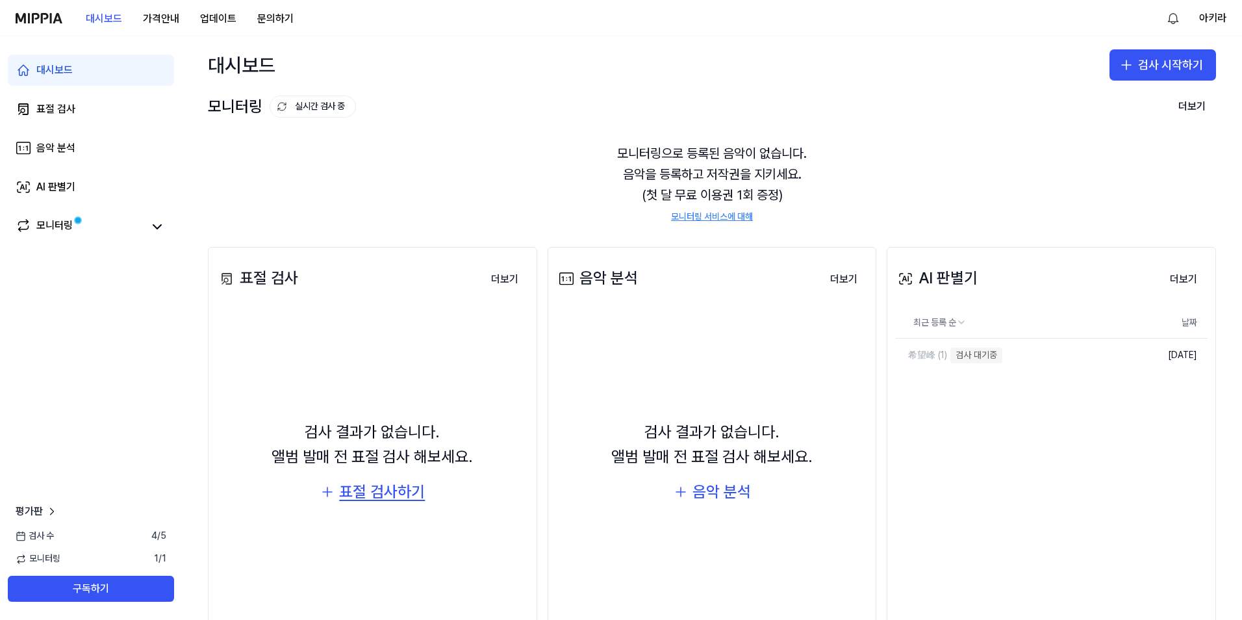
click at [378, 488] on div "표절 검사하기" at bounding box center [382, 491] width 86 height 25
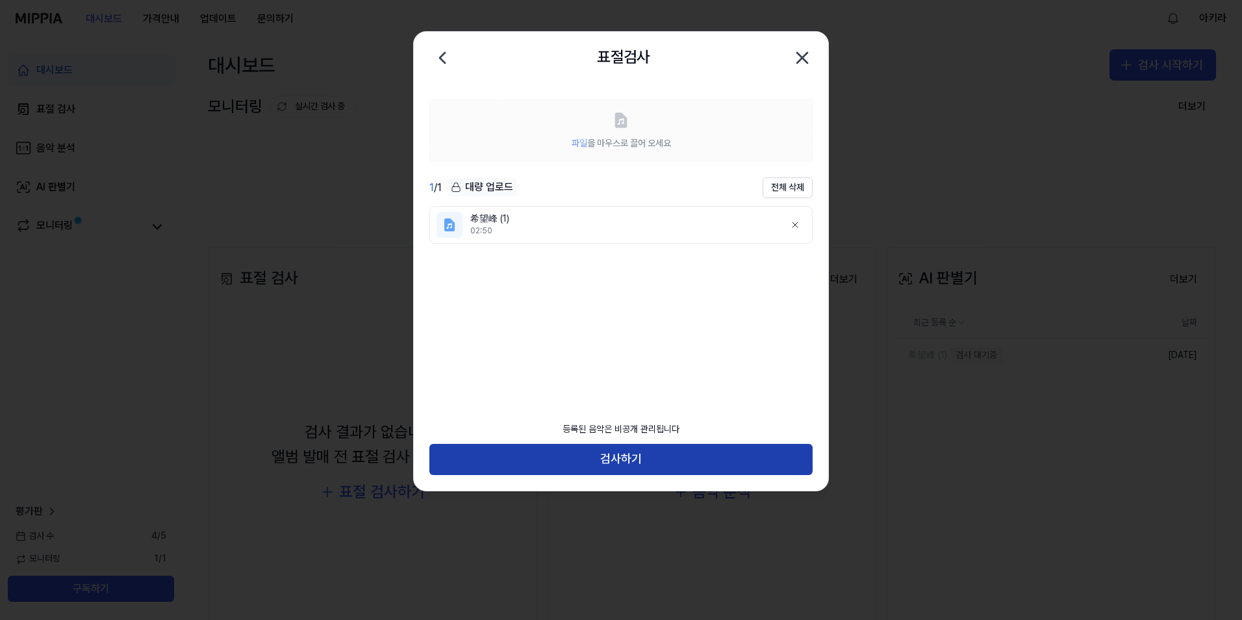
click at [651, 451] on button "검사하기" at bounding box center [620, 459] width 383 height 31
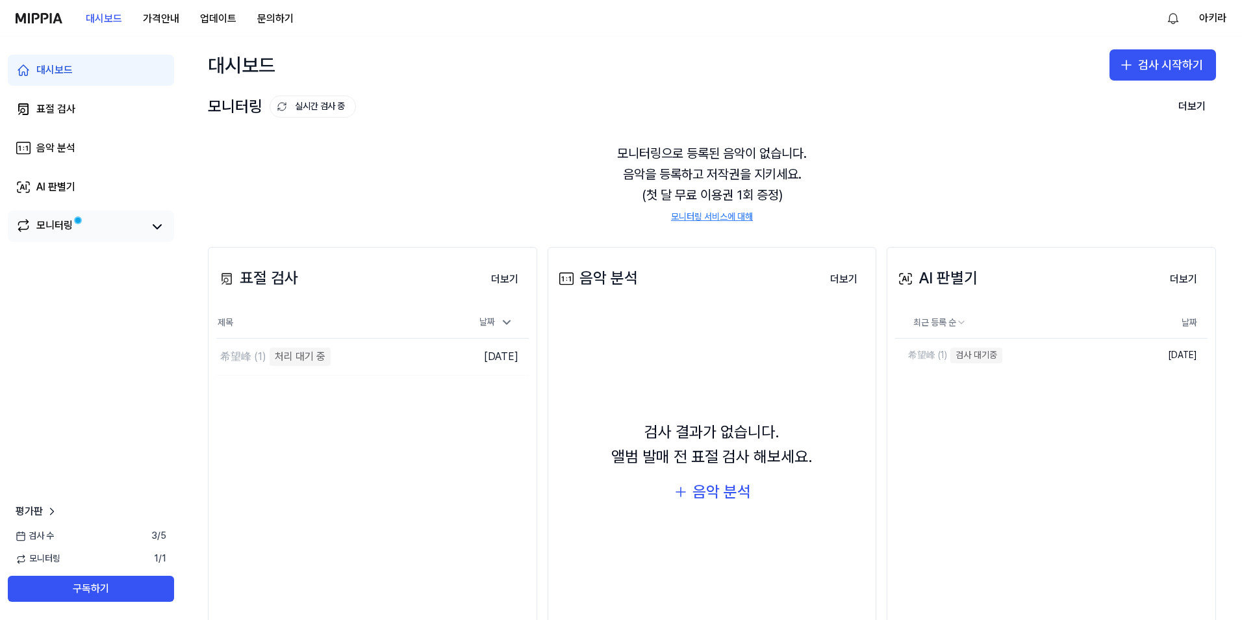
click at [133, 228] on link "모니터링" at bounding box center [79, 227] width 127 height 18
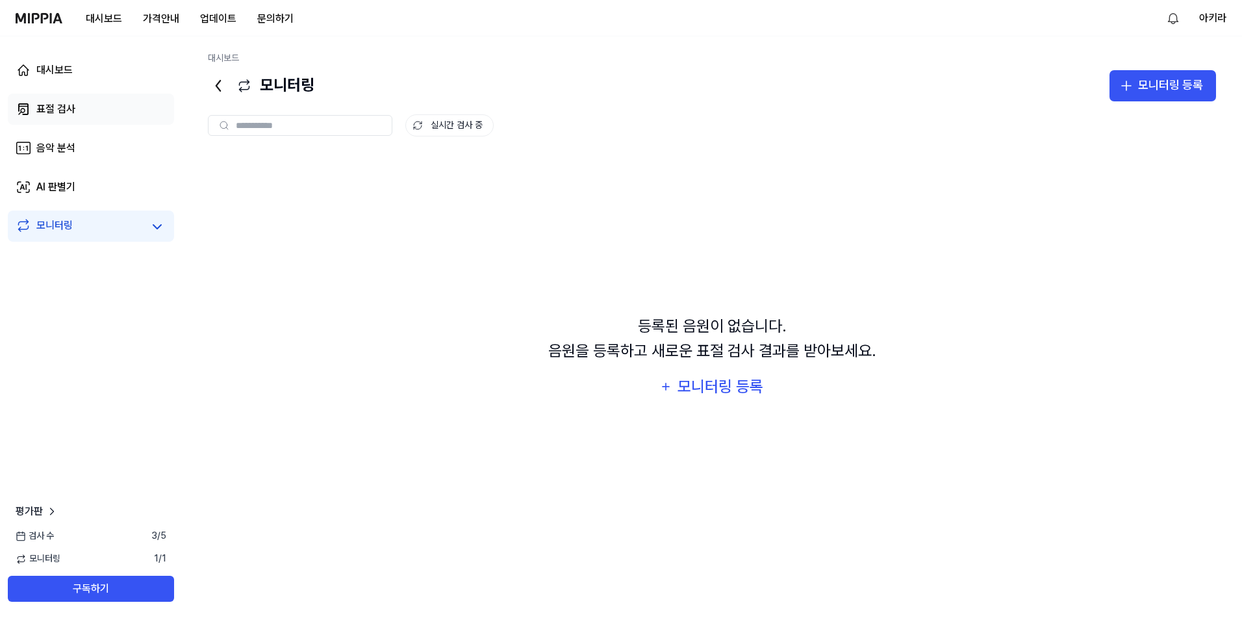
click at [97, 111] on link "표절 검사" at bounding box center [91, 109] width 166 height 31
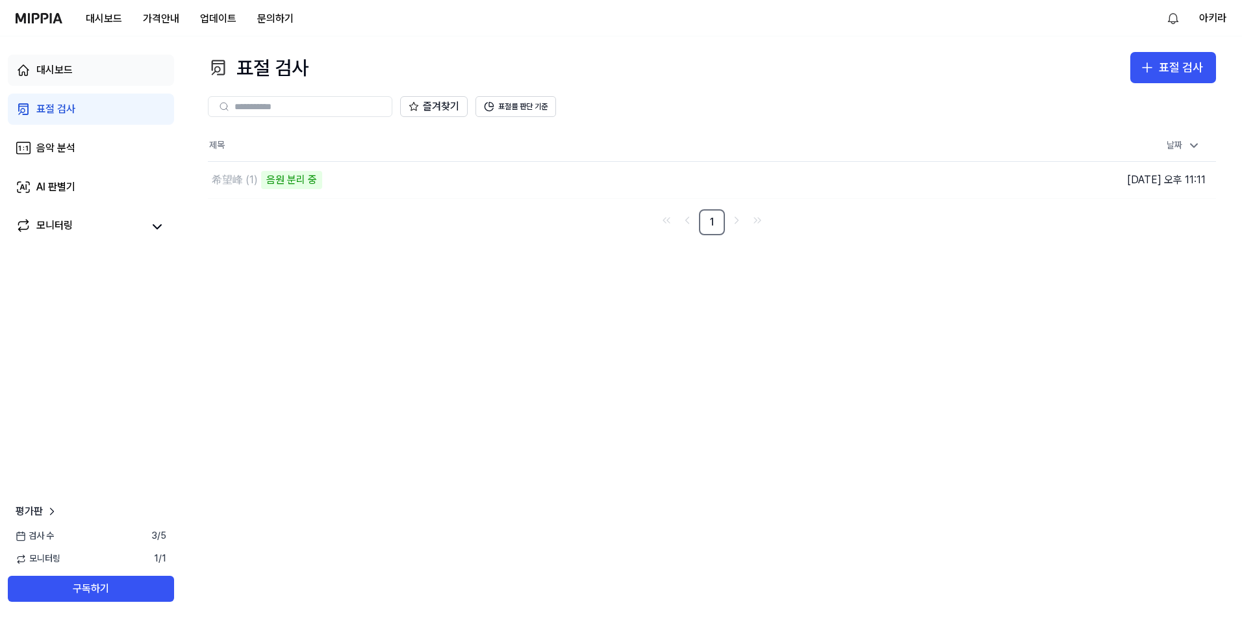
click at [99, 81] on link "대시보드" at bounding box center [91, 70] width 166 height 31
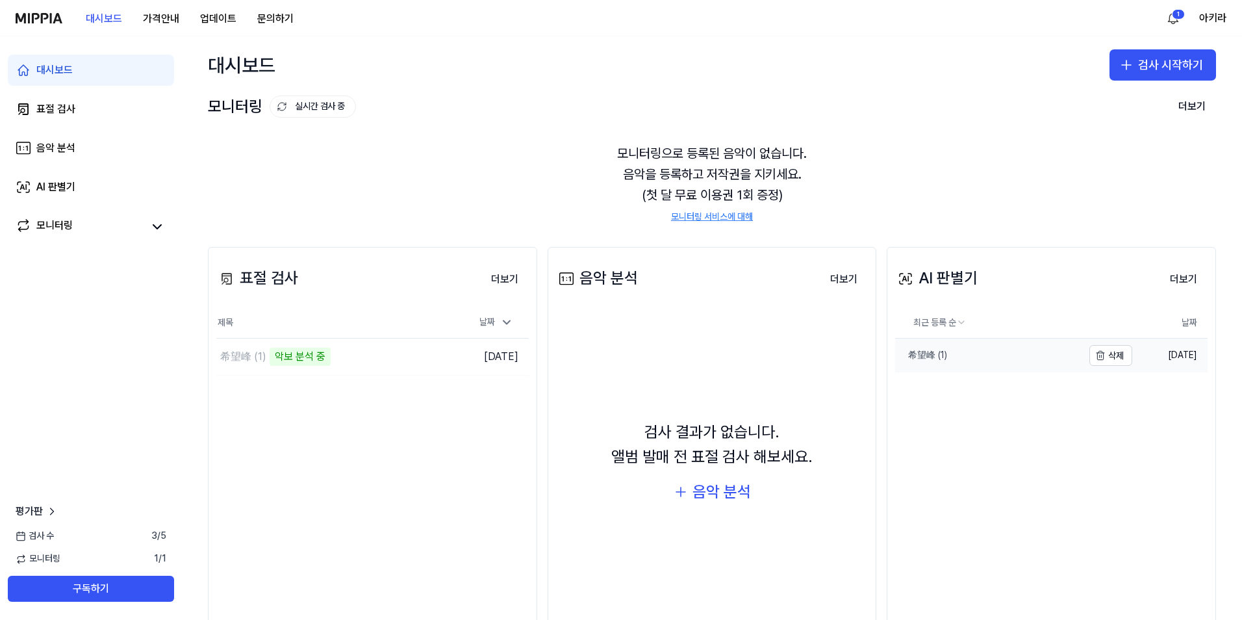
click at [926, 358] on div "希望峰 (1)" at bounding box center [921, 355] width 52 height 13
click at [955, 357] on link "希望峰 (1)" at bounding box center [989, 355] width 188 height 34
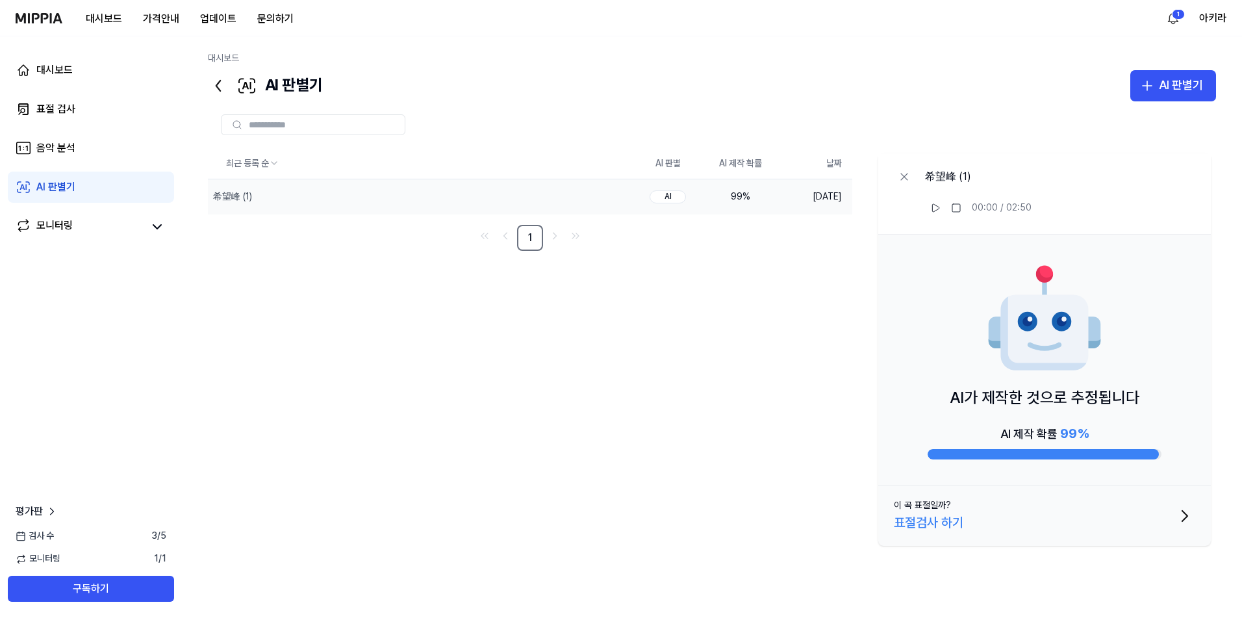
click at [1163, 521] on button "이 곡 표절일까? 표절검사 하기" at bounding box center [1044, 516] width 333 height 60
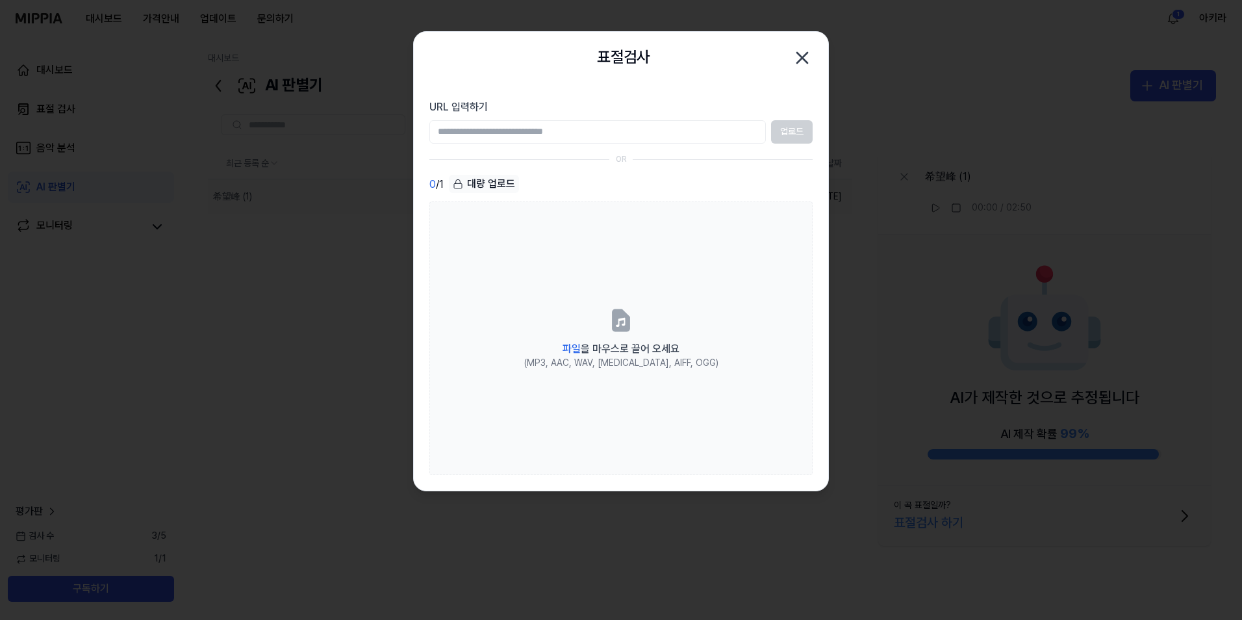
click at [970, 319] on div at bounding box center [621, 310] width 1242 height 620
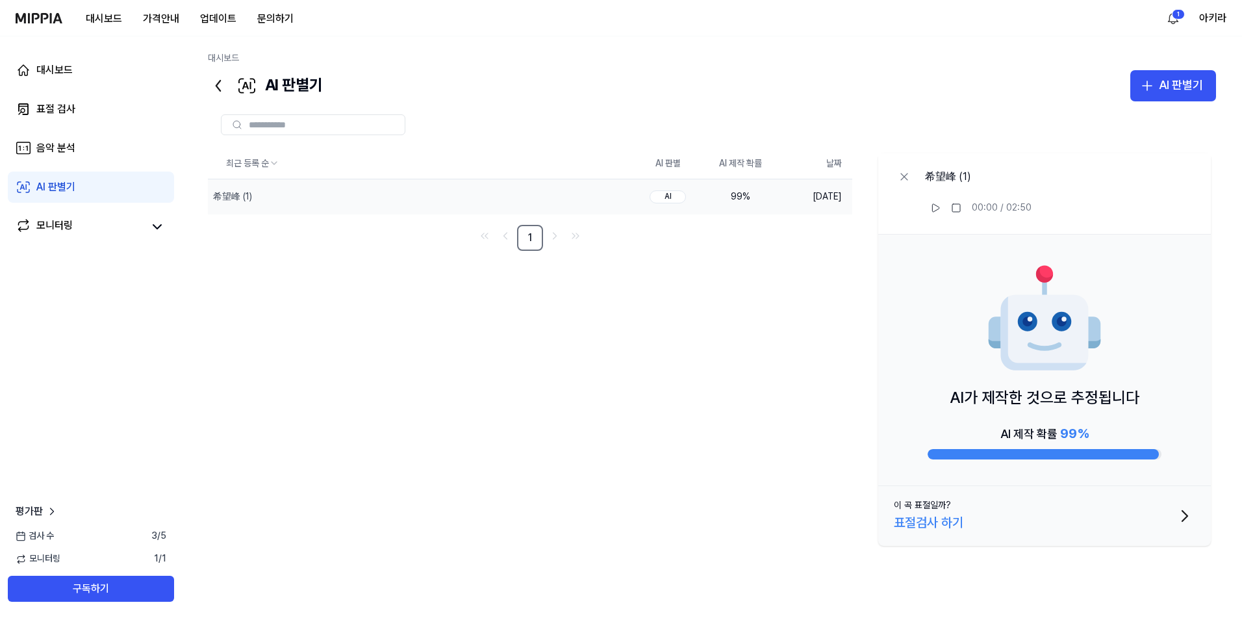
click at [1050, 413] on div "AI가 제작한 것으로 추정됩니다 AI 제작 확률 99 %" at bounding box center [1044, 359] width 333 height 251
click at [966, 349] on div "AI가 제작한 것으로 추정됩니다 AI 제작 확률 99 %" at bounding box center [1044, 359] width 333 height 251
click at [929, 203] on button at bounding box center [935, 207] width 21 height 21
click at [675, 201] on div "AI" at bounding box center [667, 196] width 36 height 13
click at [932, 210] on rect at bounding box center [933, 208] width 2 height 8
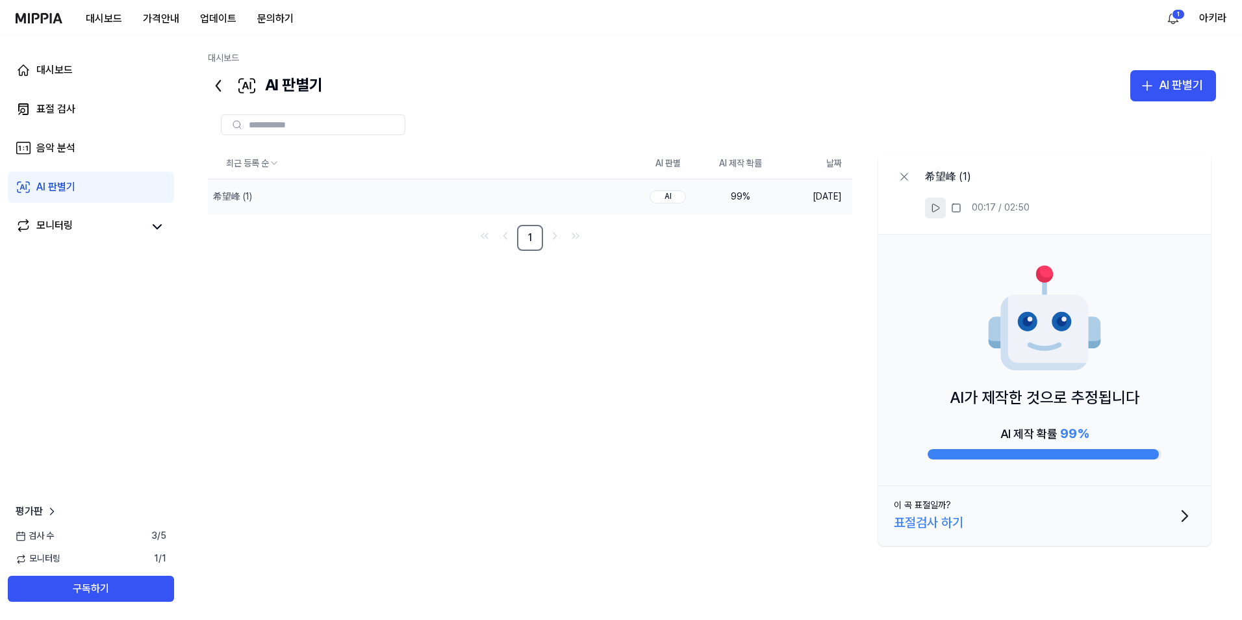
click at [214, 84] on icon at bounding box center [218, 85] width 21 height 21
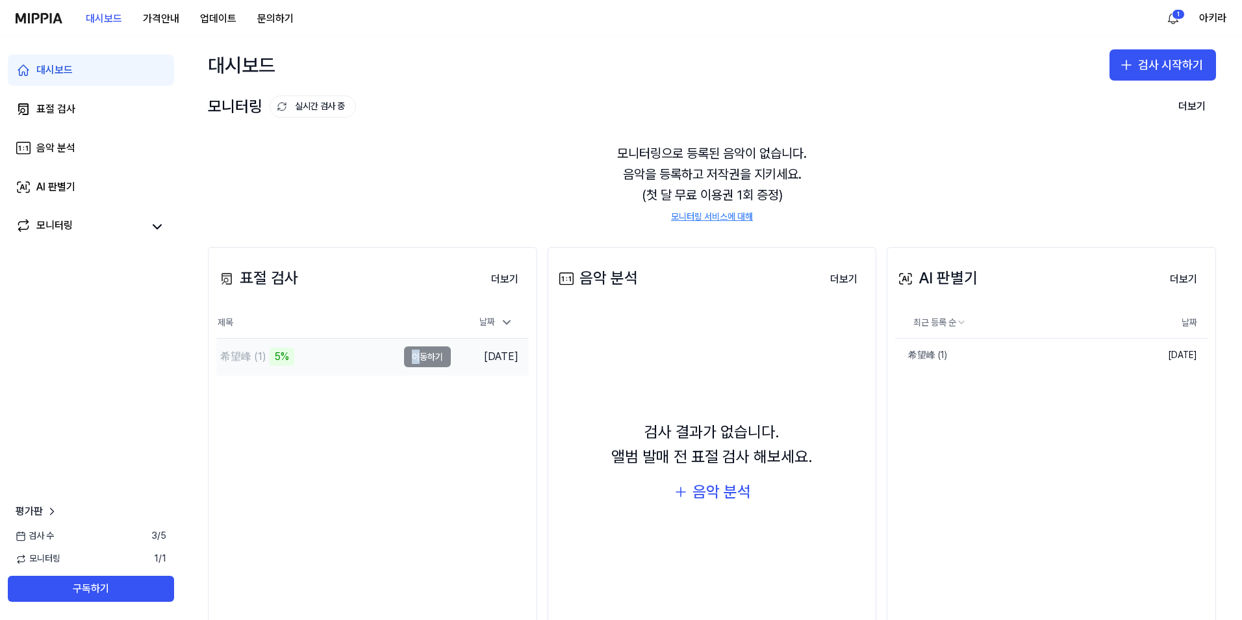
click at [414, 359] on td "希望峰 (1) 5% 이동하기" at bounding box center [333, 356] width 234 height 36
drag, startPoint x: 414, startPoint y: 359, endPoint x: 340, endPoint y: 365, distance: 74.3
click at [340, 365] on div "希望峰 (1) 8%" at bounding box center [306, 356] width 181 height 36
click at [258, 362] on div "希望峰 (1)" at bounding box center [243, 357] width 46 height 16
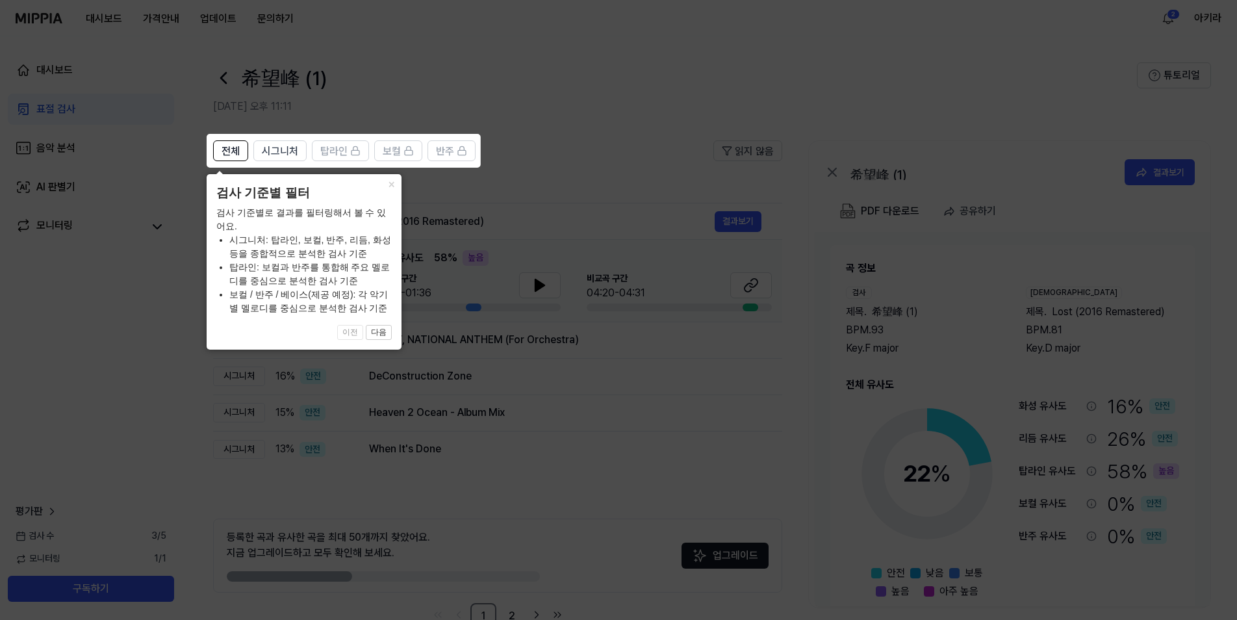
click at [494, 161] on icon at bounding box center [621, 310] width 1242 height 620
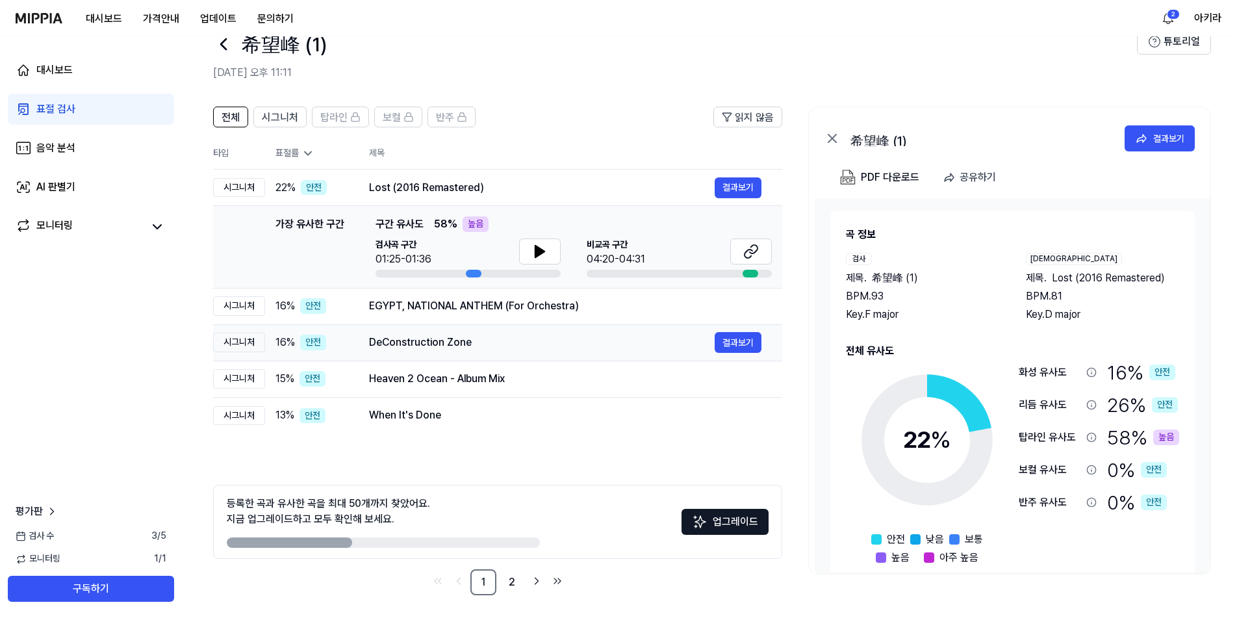
scroll to position [35, 0]
drag, startPoint x: 299, startPoint y: 544, endPoint x: 386, endPoint y: 540, distance: 87.1
click at [386, 540] on div at bounding box center [383, 541] width 313 height 10
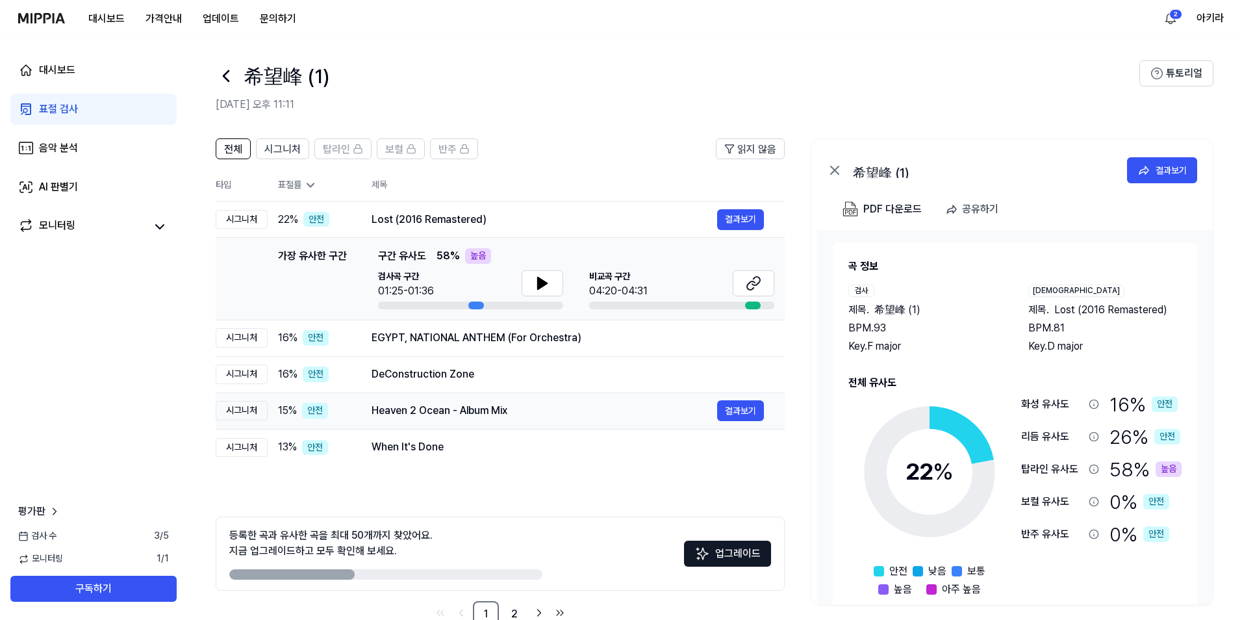
scroll to position [0, 0]
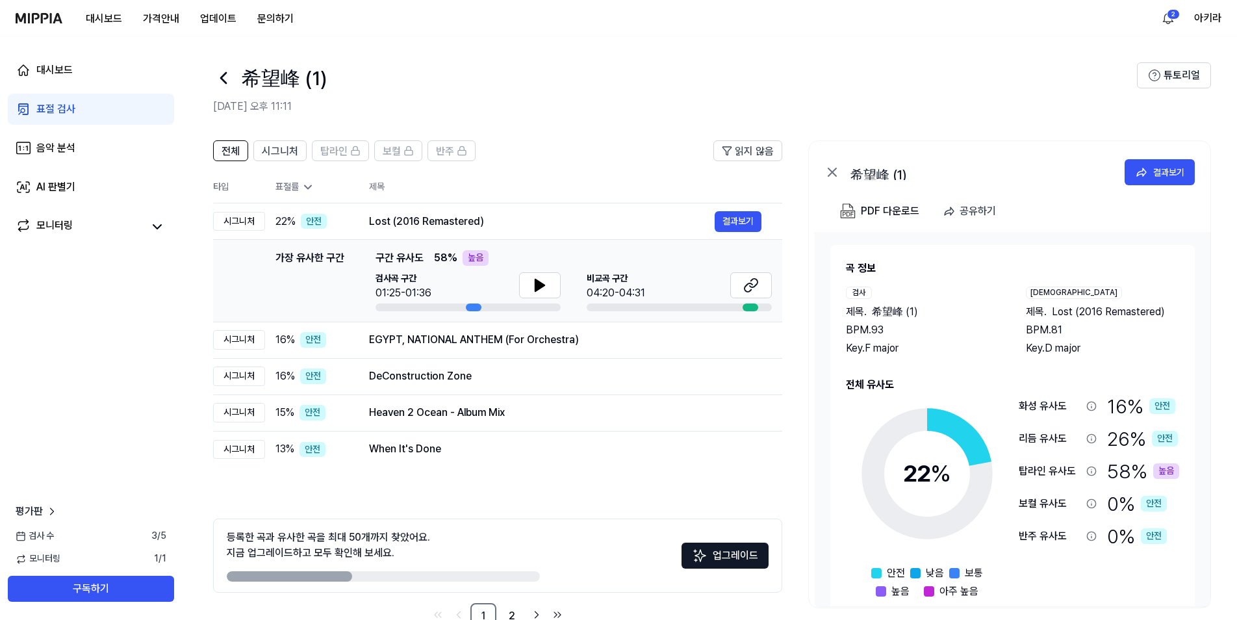
drag, startPoint x: 299, startPoint y: 583, endPoint x: 384, endPoint y: 575, distance: 84.7
click at [384, 575] on div "등록한 곡과 유사한 곡을 최대 50개까지 찾았어요. 지금 업그레이드하고 모두 확인해 보세요. 업그레이드" at bounding box center [497, 555] width 569 height 74
click at [539, 278] on icon at bounding box center [540, 285] width 16 height 16
click at [539, 286] on icon at bounding box center [540, 285] width 16 height 16
click at [547, 292] on button at bounding box center [540, 285] width 42 height 26
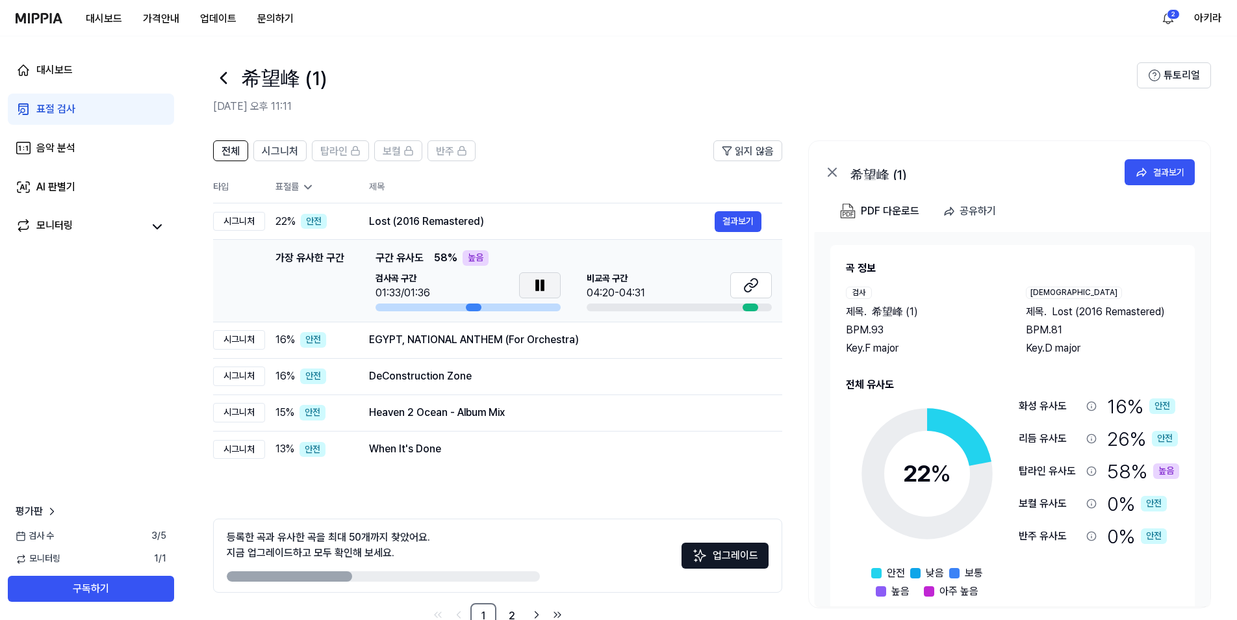
click at [541, 282] on icon at bounding box center [542, 285] width 3 height 10
click at [733, 221] on button "결과보기" at bounding box center [737, 221] width 47 height 21
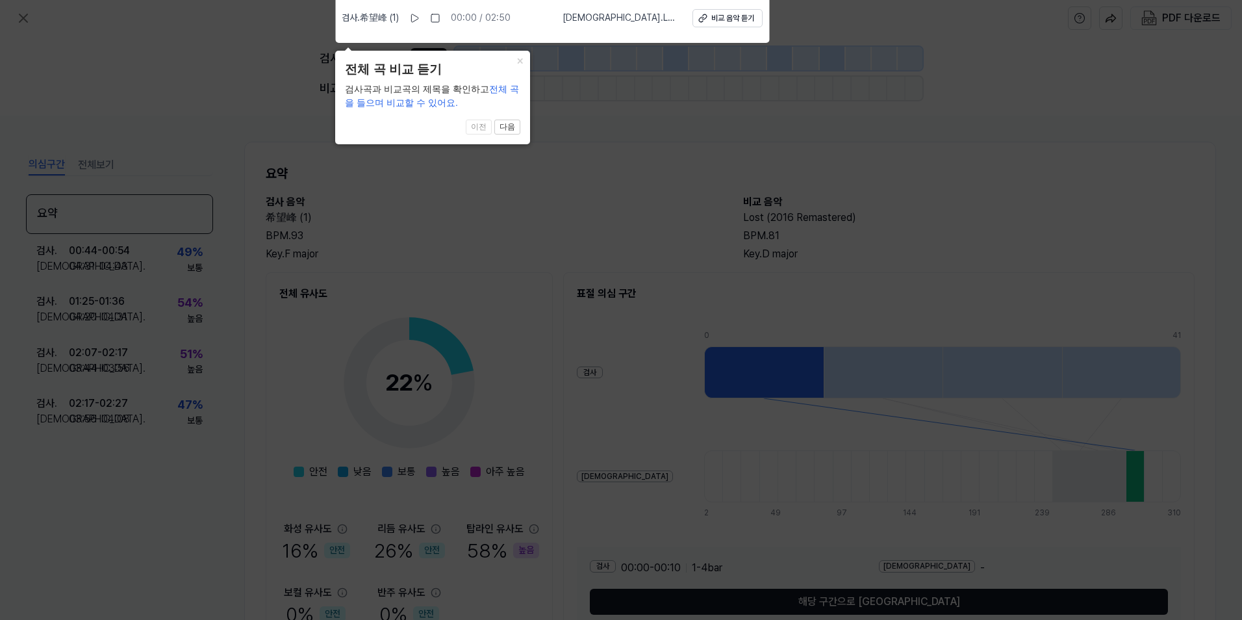
click at [654, 214] on icon at bounding box center [621, 307] width 1242 height 626
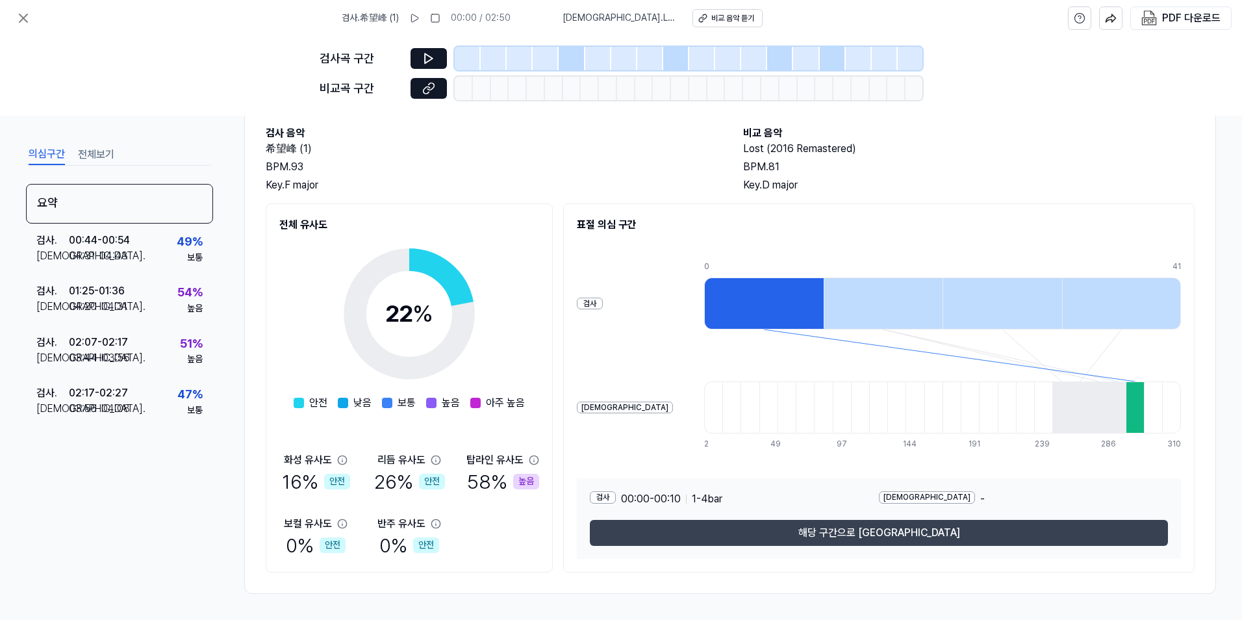
click at [885, 534] on button "해당 구간으로 [GEOGRAPHIC_DATA]" at bounding box center [879, 533] width 578 height 26
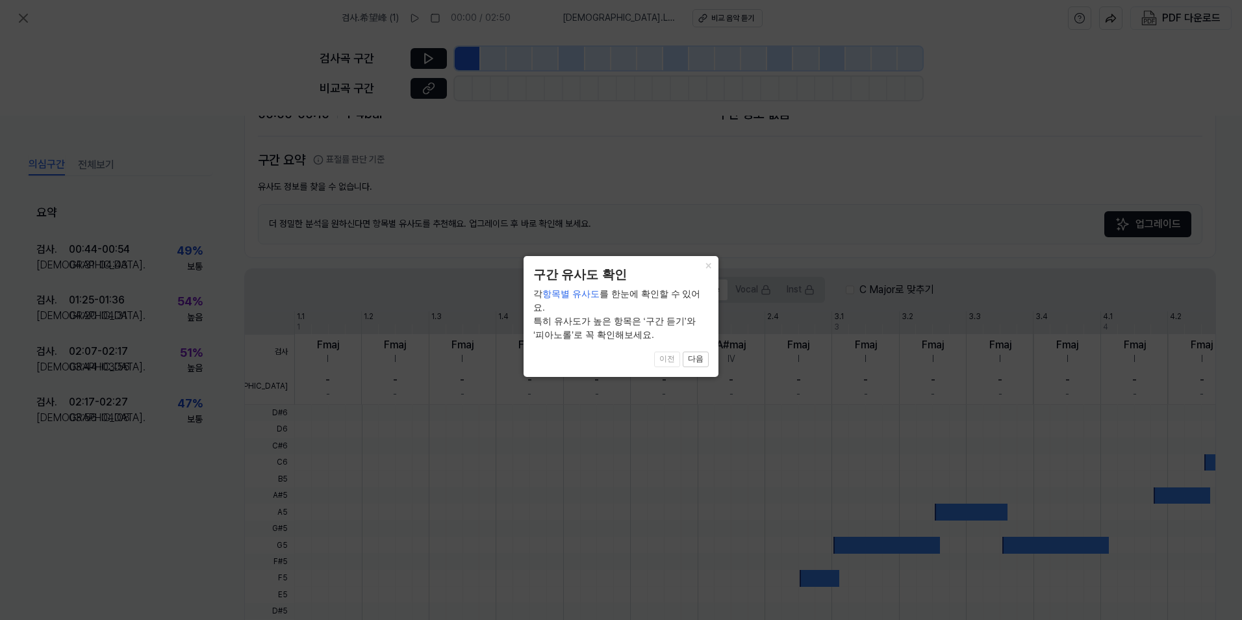
scroll to position [244, 0]
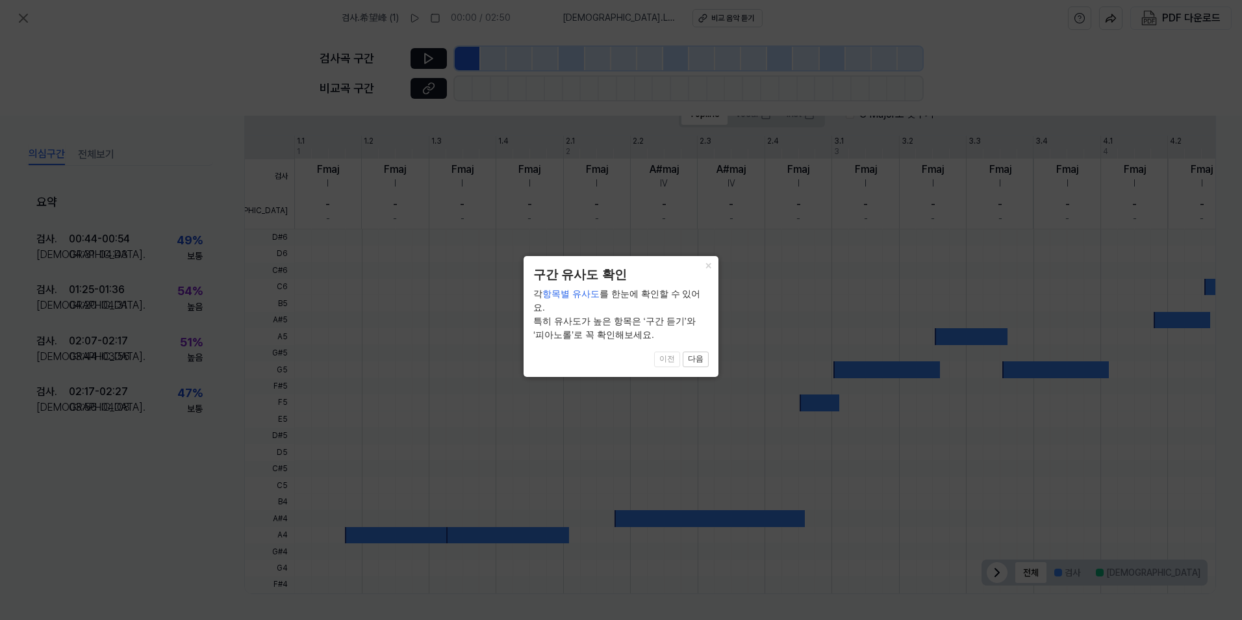
click at [702, 268] on button "×" at bounding box center [708, 265] width 21 height 18
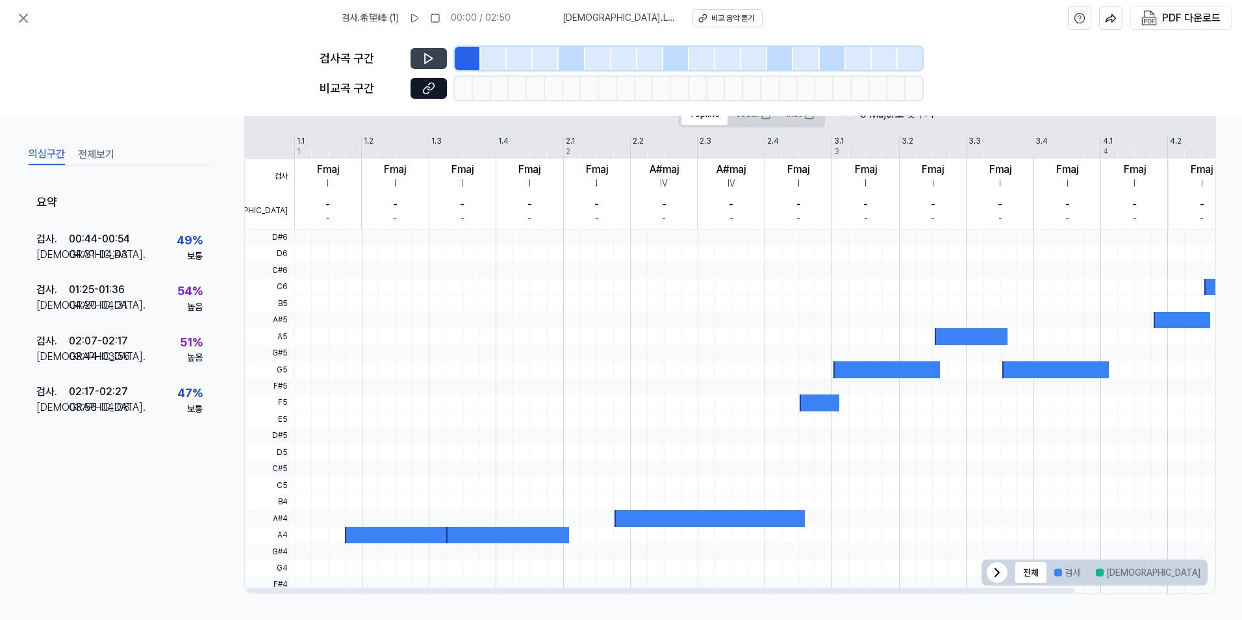
click at [420, 62] on button at bounding box center [428, 58] width 36 height 21
click at [422, 60] on button at bounding box center [428, 58] width 36 height 21
click at [423, 92] on icon at bounding box center [426, 89] width 6 height 7
click at [168, 266] on div "검사 . 00:44 - 00:54 비교 . 04:31 - 04:43 49 % 보통" at bounding box center [119, 246] width 187 height 51
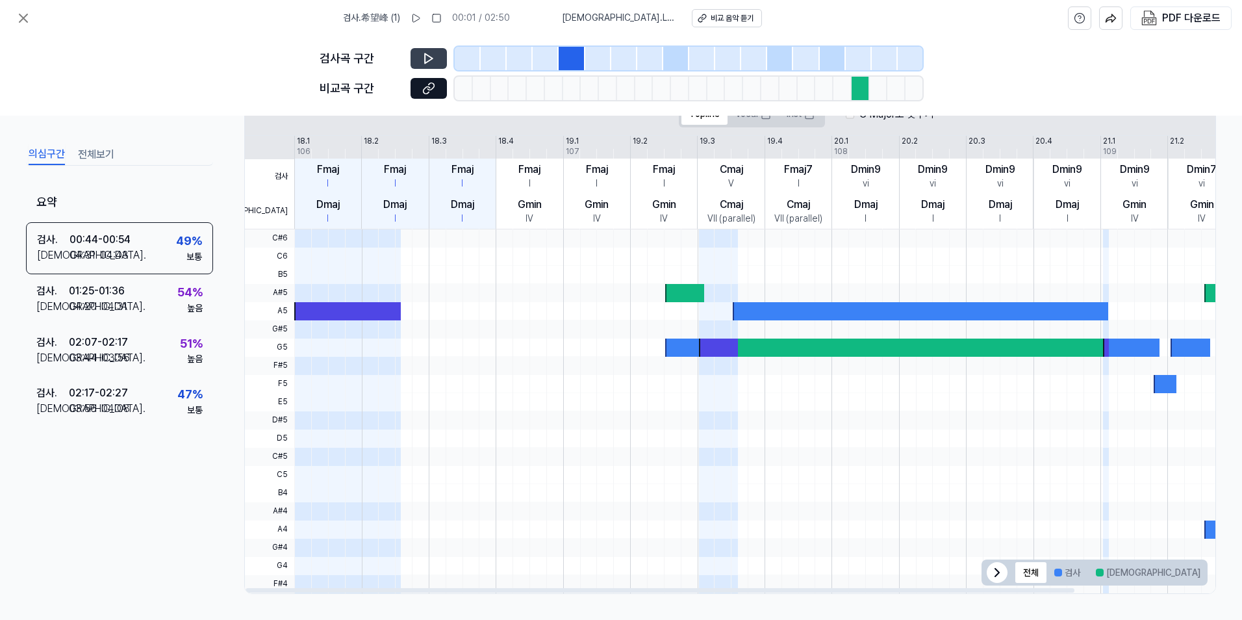
click at [412, 57] on button at bounding box center [428, 58] width 36 height 21
click at [426, 62] on icon at bounding box center [429, 59] width 8 height 10
click at [426, 62] on icon at bounding box center [426, 58] width 2 height 8
click at [668, 125] on div "Topline Vocal Inst C Major로 맞추기" at bounding box center [806, 115] width 1122 height 42
click at [420, 55] on button at bounding box center [428, 58] width 36 height 21
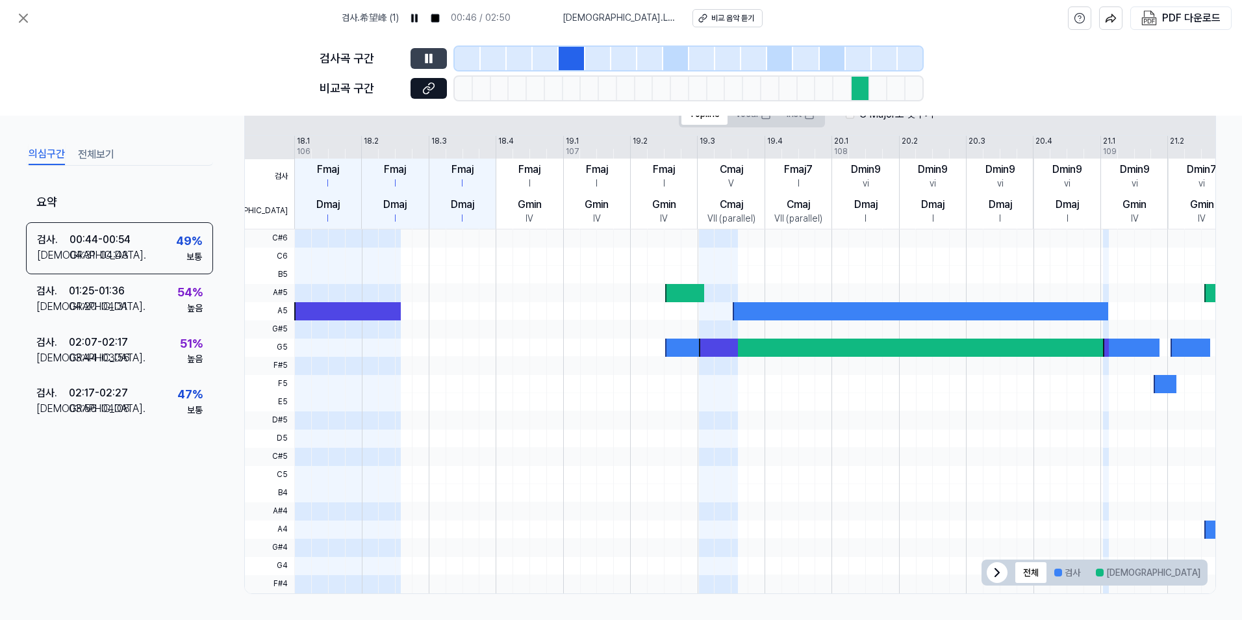
click at [423, 58] on icon at bounding box center [428, 58] width 13 height 13
click at [734, 25] on button "비교 음악 듣기" at bounding box center [727, 18] width 70 height 18
click at [117, 149] on div "의심구간 전체보기" at bounding box center [119, 154] width 187 height 24
click at [97, 153] on button "전체보기" at bounding box center [96, 154] width 36 height 21
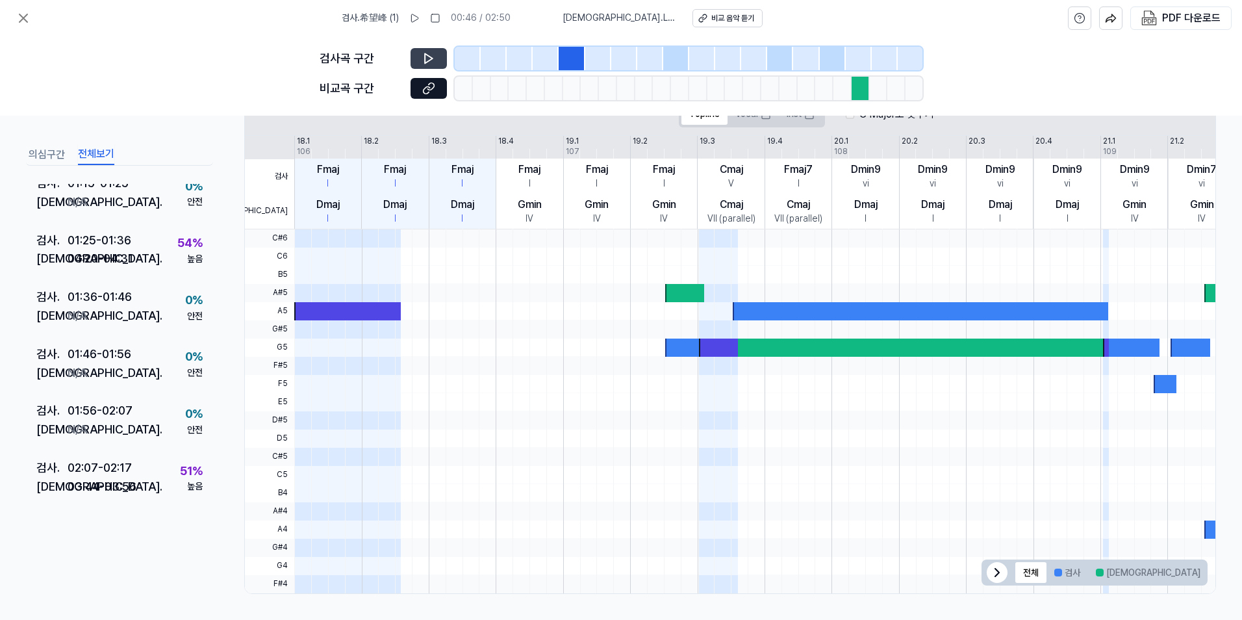
scroll to position [195, 0]
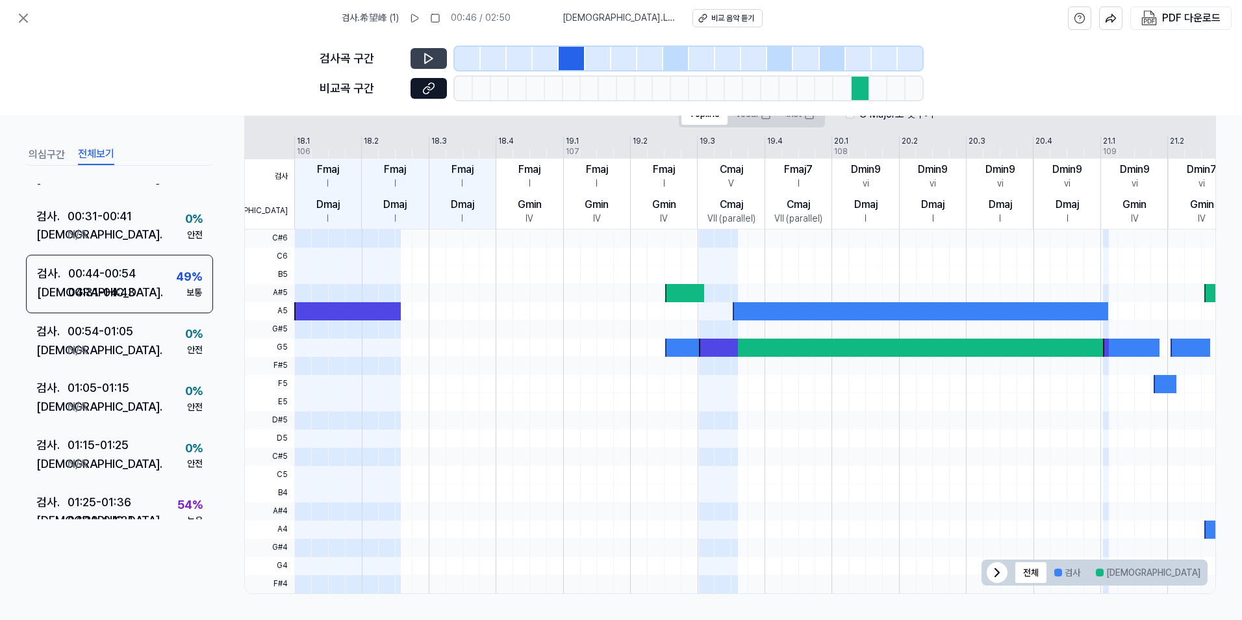
click at [57, 149] on button "의심구간" at bounding box center [47, 154] width 36 height 21
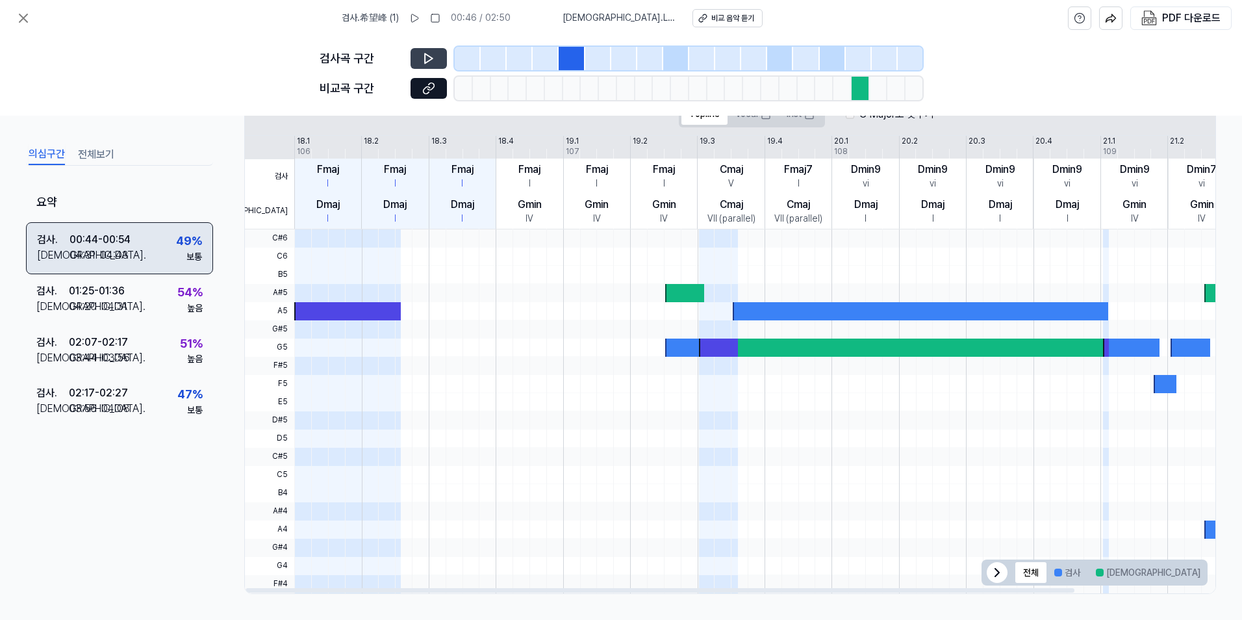
click at [147, 231] on div "검사 . 00:44 - 00:54 비교 . 04:31 - 04:43 49 % 보통" at bounding box center [119, 247] width 187 height 52
click at [151, 246] on div "검사 . 00:44 - 00:54 비교 . 04:31 - 04:43 49 % 보통" at bounding box center [119, 247] width 187 height 52
click at [433, 60] on icon at bounding box center [428, 58] width 13 height 13
click at [114, 239] on div "00:44 - 00:54" at bounding box center [99, 240] width 61 height 16
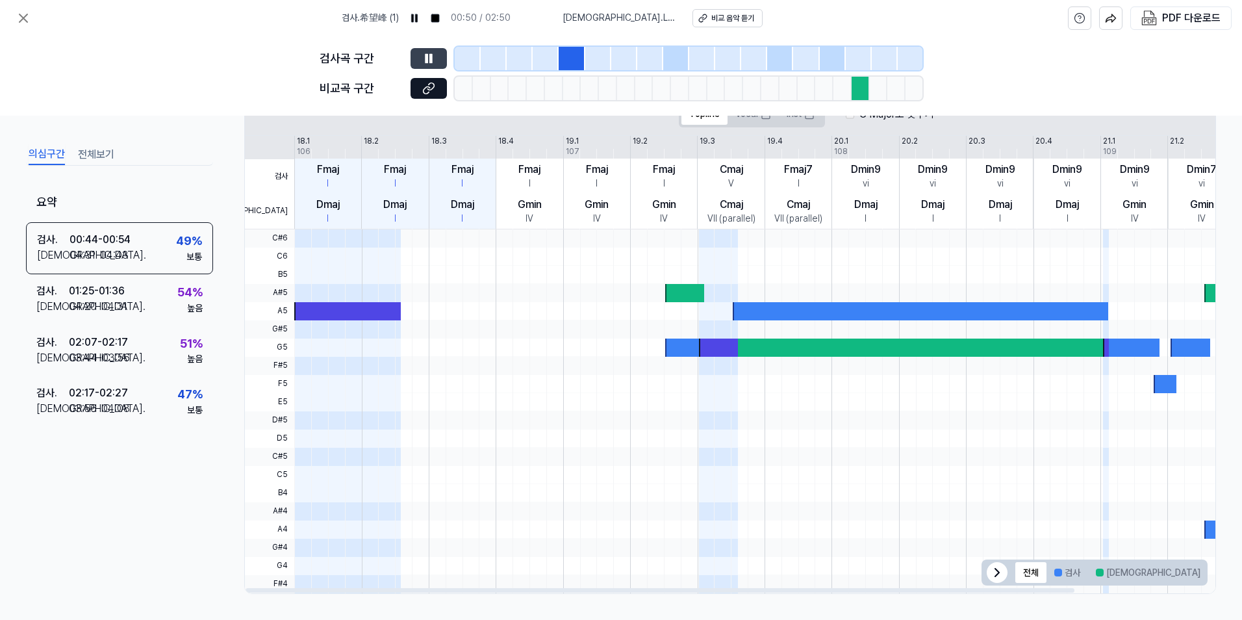
click at [431, 61] on icon at bounding box center [431, 58] width 2 height 8
click at [436, 22] on rect at bounding box center [435, 18] width 8 height 8
click at [112, 237] on div "00:44 - 00:54" at bounding box center [99, 240] width 61 height 16
click at [414, 19] on icon at bounding box center [414, 18] width 10 height 10
click at [151, 238] on div "검사 . 00:44 - 00:54 비교 . 04:31 - 04:43 49 % 보통" at bounding box center [119, 247] width 187 height 52
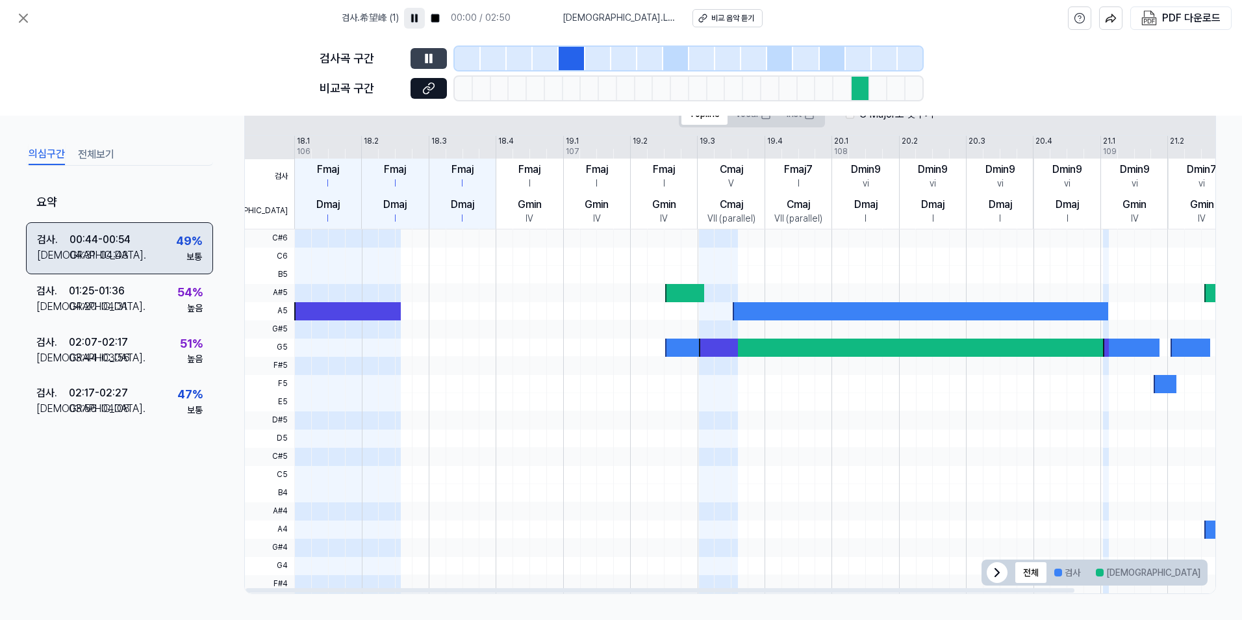
click at [151, 238] on div "검사 . 00:44 - 00:54 비교 . 04:31 - 04:43 49 % 보통" at bounding box center [119, 247] width 187 height 52
click at [587, 51] on div at bounding box center [598, 58] width 26 height 23
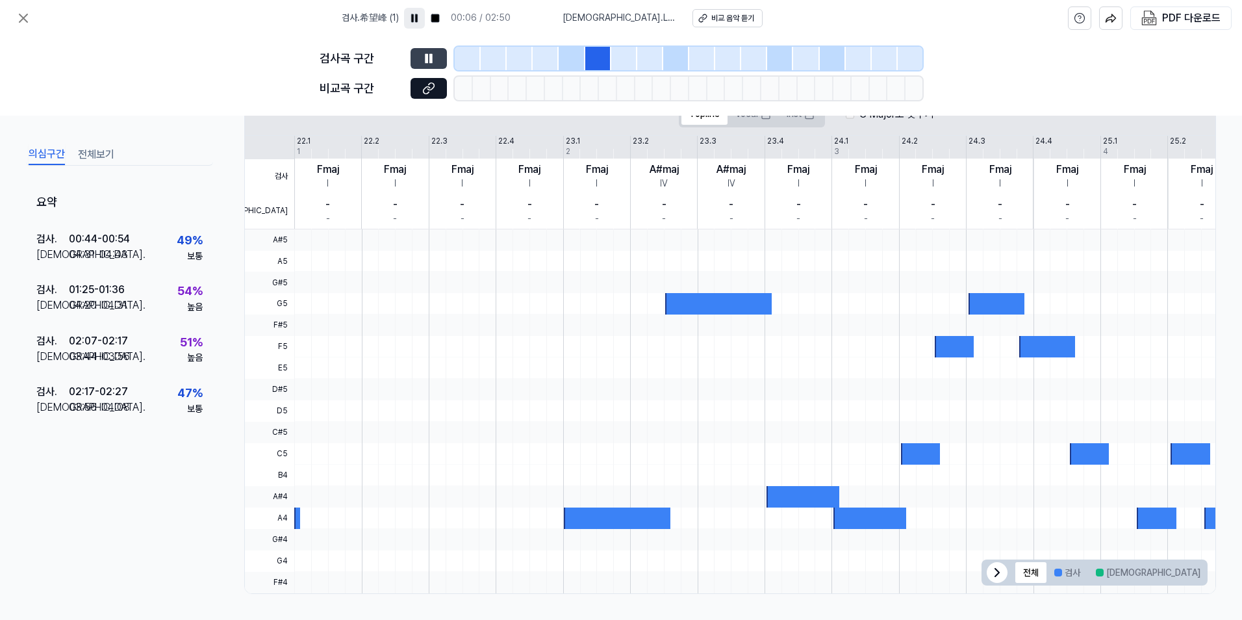
click at [565, 59] on div at bounding box center [572, 58] width 26 height 23
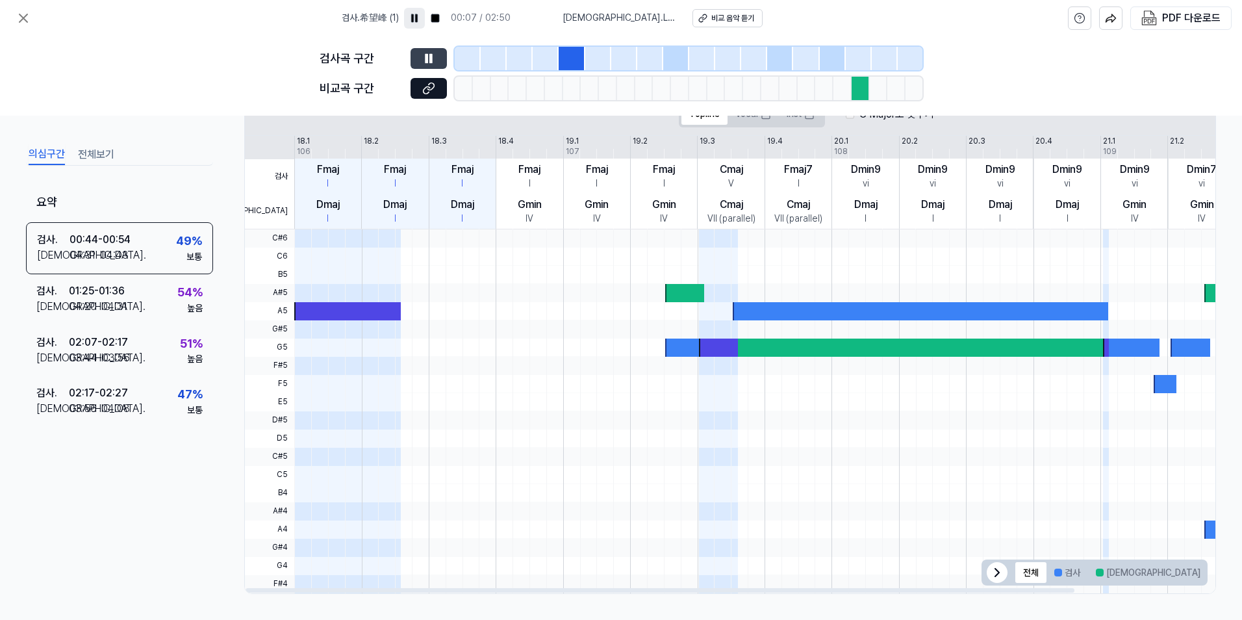
click at [668, 246] on div at bounding box center [830, 238] width 1073 height 18
click at [672, 307] on div at bounding box center [830, 311] width 1073 height 18
click at [1109, 259] on div at bounding box center [830, 256] width 1073 height 18
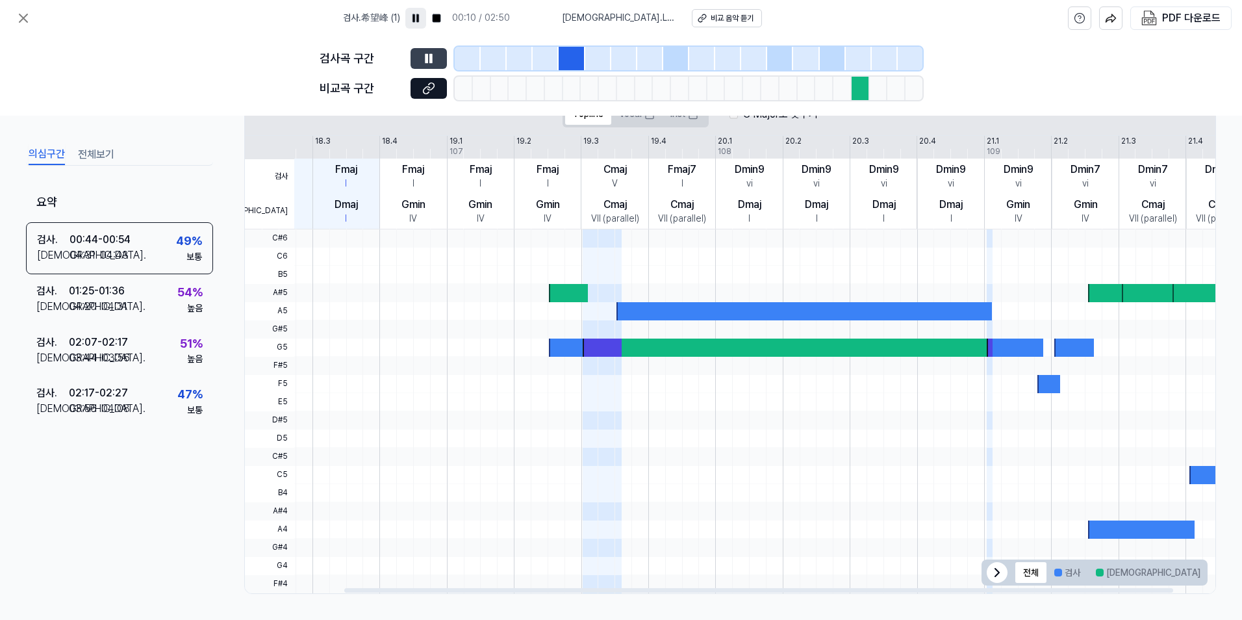
drag, startPoint x: 1076, startPoint y: 261, endPoint x: 860, endPoint y: 266, distance: 216.3
click at [992, 266] on div at bounding box center [990, 411] width 6 height 364
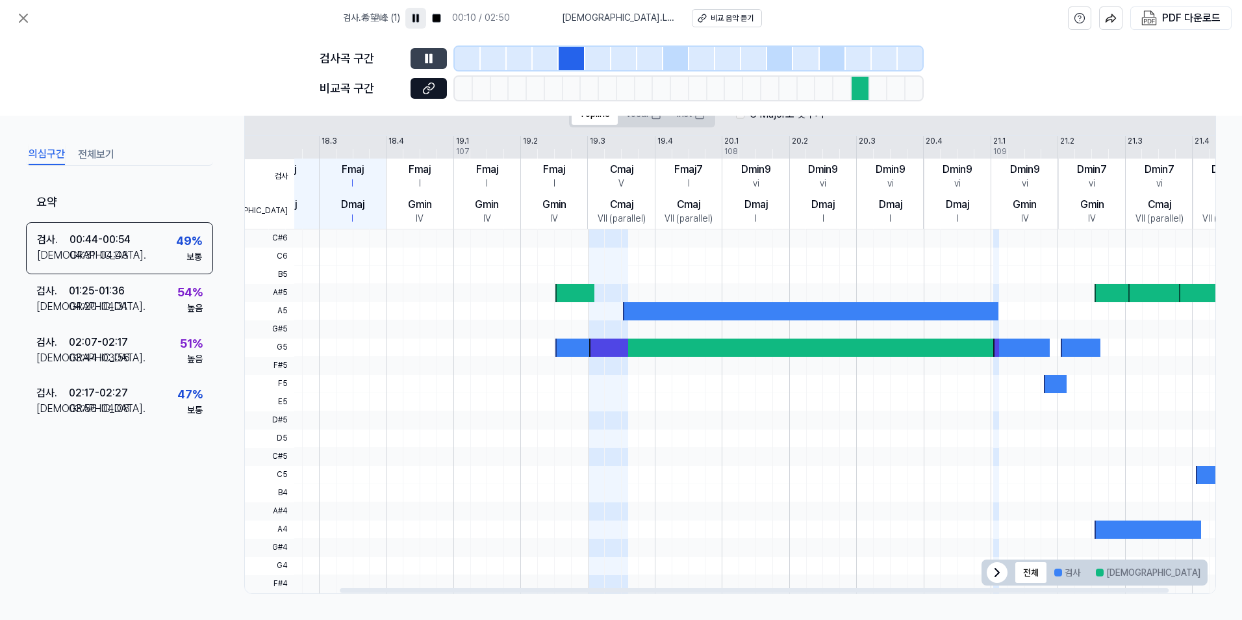
drag, startPoint x: 587, startPoint y: 257, endPoint x: 549, endPoint y: 281, distance: 44.9
click at [549, 281] on div at bounding box center [720, 275] width 1073 height 18
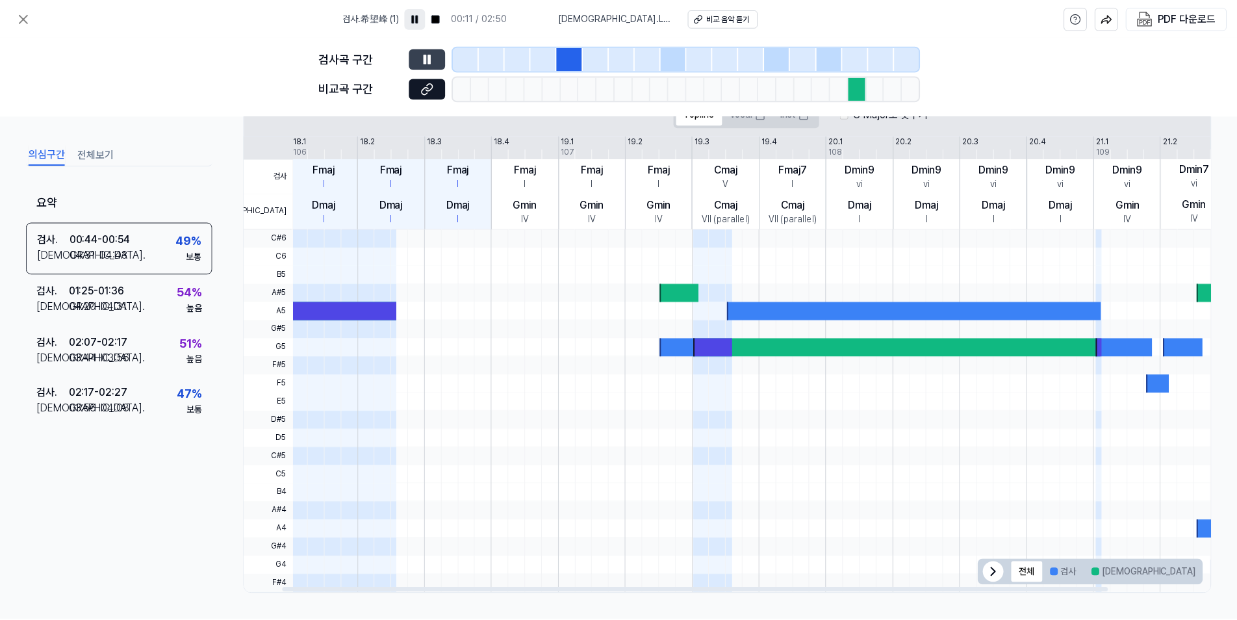
scroll to position [0, 0]
drag, startPoint x: 518, startPoint y: 282, endPoint x: 716, endPoint y: 292, distance: 197.7
click at [716, 292] on div at bounding box center [830, 411] width 1073 height 364
click at [310, 257] on span at bounding box center [347, 256] width 107 height 18
click at [325, 303] on div at bounding box center [347, 311] width 107 height 18
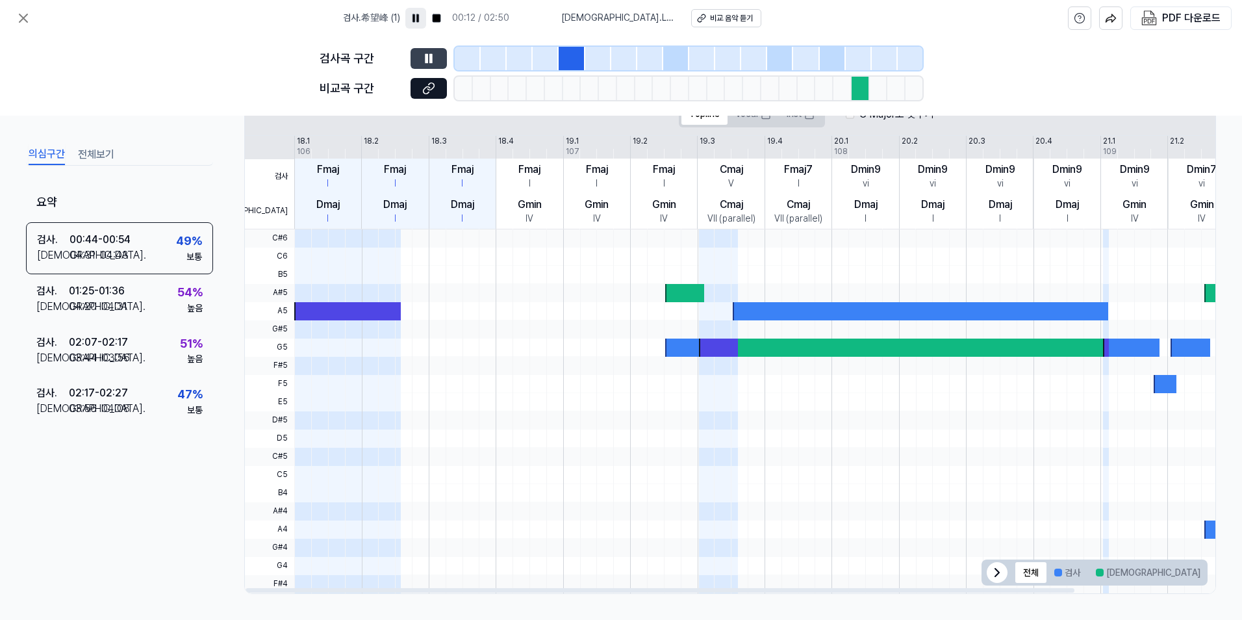
click at [325, 303] on div at bounding box center [347, 311] width 107 height 18
click at [440, 16] on rect at bounding box center [437, 18] width 8 height 8
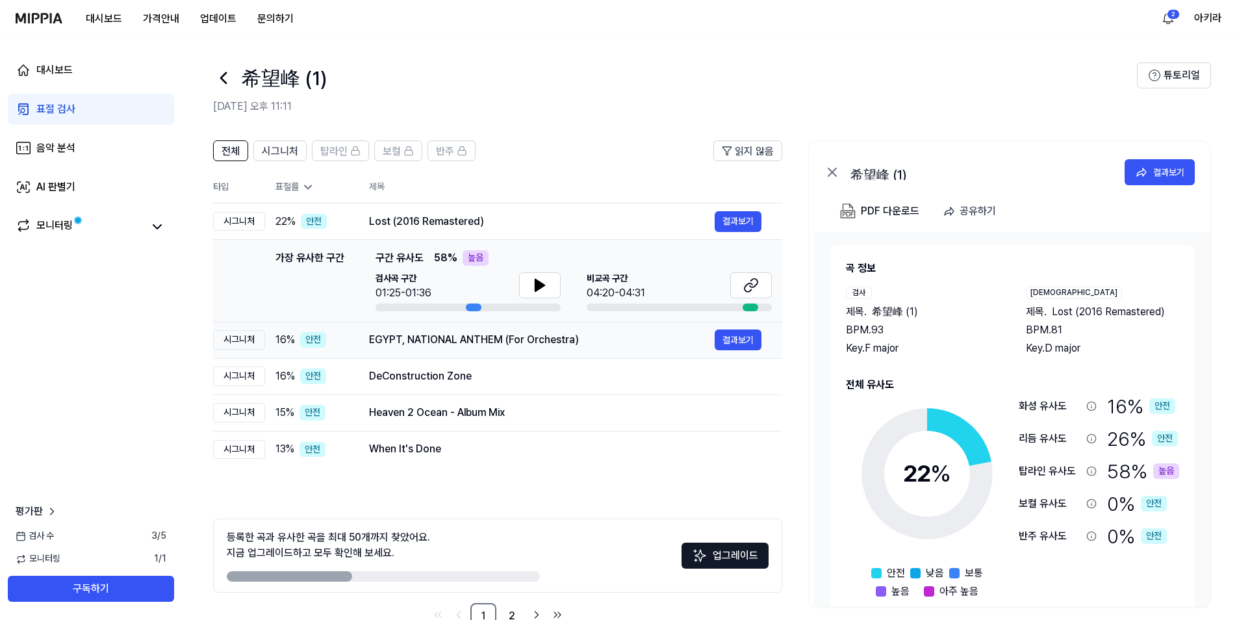
click at [419, 345] on div "EGYPT, NATIONAL ANTHEM (For Orchestra)" at bounding box center [542, 340] width 346 height 16
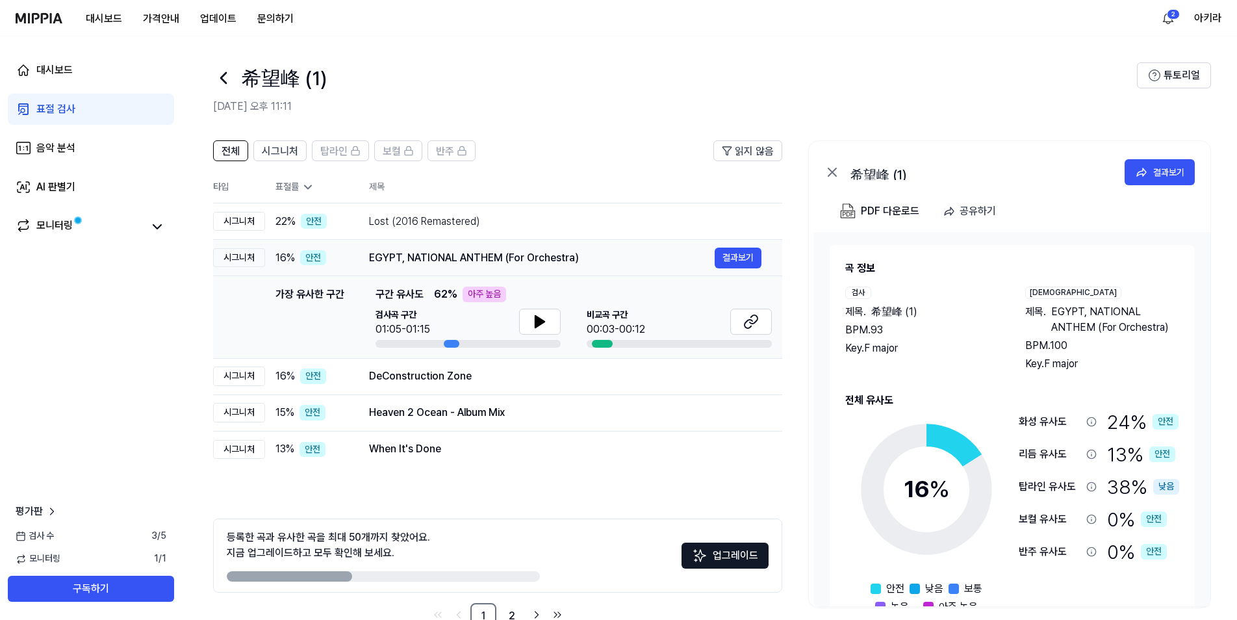
click at [568, 253] on div "EGYPT, NATIONAL ANTHEM (For Orchestra)" at bounding box center [542, 258] width 346 height 16
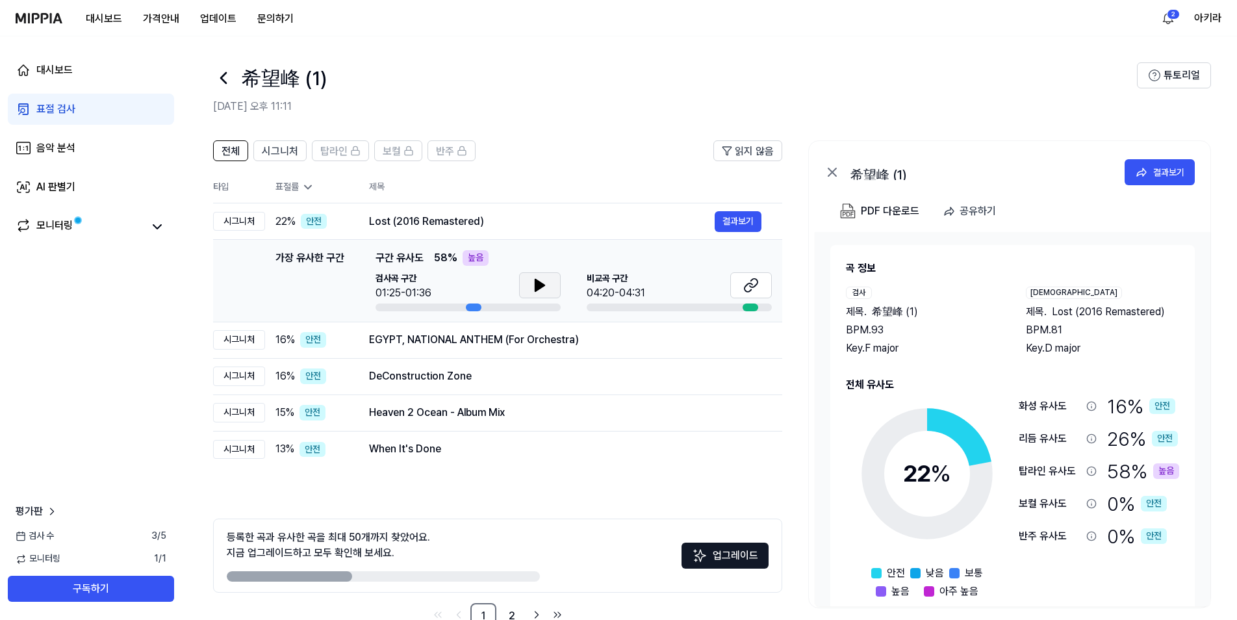
click at [526, 296] on button at bounding box center [540, 285] width 42 height 26
click at [477, 307] on div at bounding box center [474, 307] width 16 height 8
drag, startPoint x: 469, startPoint y: 307, endPoint x: 483, endPoint y: 308, distance: 13.7
click at [482, 308] on div at bounding box center [467, 307] width 185 height 8
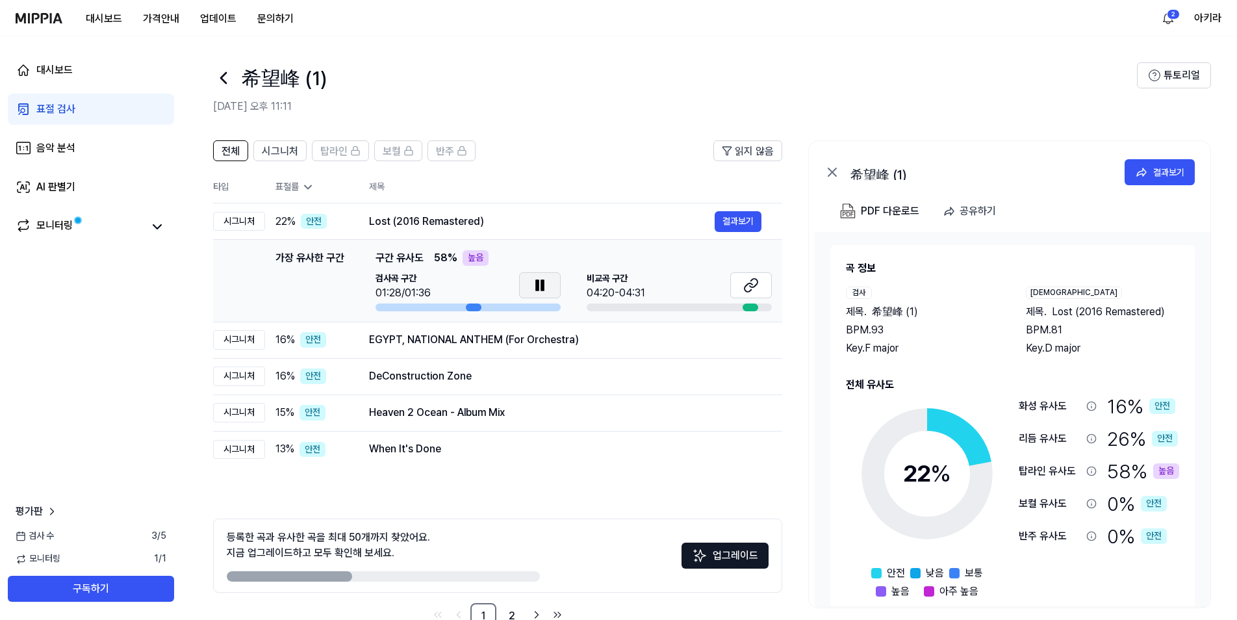
click at [533, 290] on icon at bounding box center [540, 285] width 16 height 16
click at [534, 292] on icon at bounding box center [540, 285] width 16 height 16
click at [535, 291] on icon at bounding box center [539, 285] width 9 height 12
click at [535, 292] on icon at bounding box center [540, 285] width 16 height 16
click at [425, 338] on div "EGYPT, NATIONAL ANTHEM (For Orchestra)" at bounding box center [542, 340] width 346 height 16
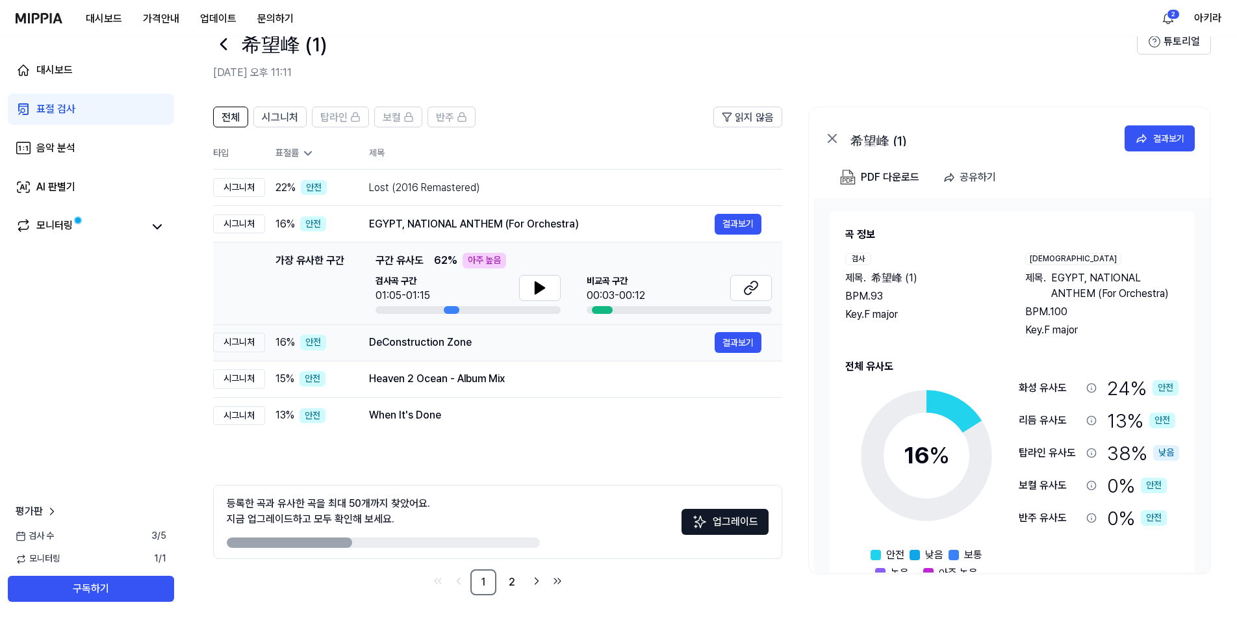
scroll to position [35, 0]
click at [554, 271] on div "가장 유사한 구간 구간 유사도 62 % 아주 높음 검사곡 구간 01:05-01:15 비교곡 구간 00:03-00:12" at bounding box center [573, 281] width 396 height 61
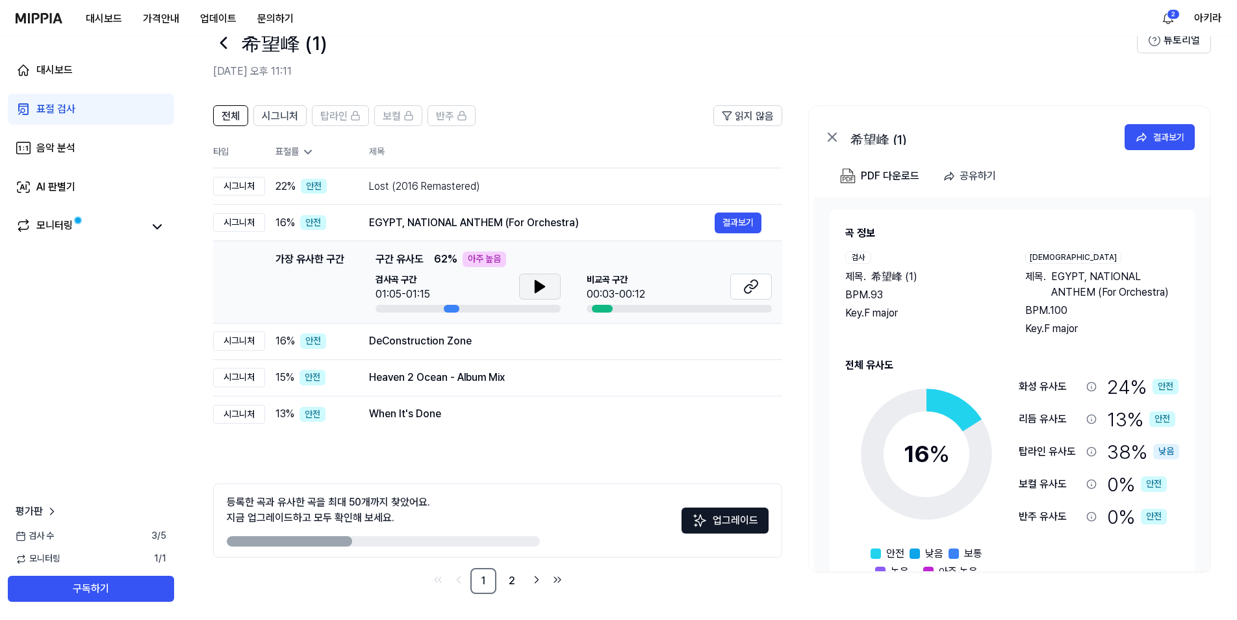
click at [546, 285] on icon at bounding box center [540, 287] width 16 height 16
click at [544, 279] on icon at bounding box center [540, 287] width 16 height 16
click at [545, 193] on div "Lost (2016 Remastered)" at bounding box center [542, 187] width 346 height 16
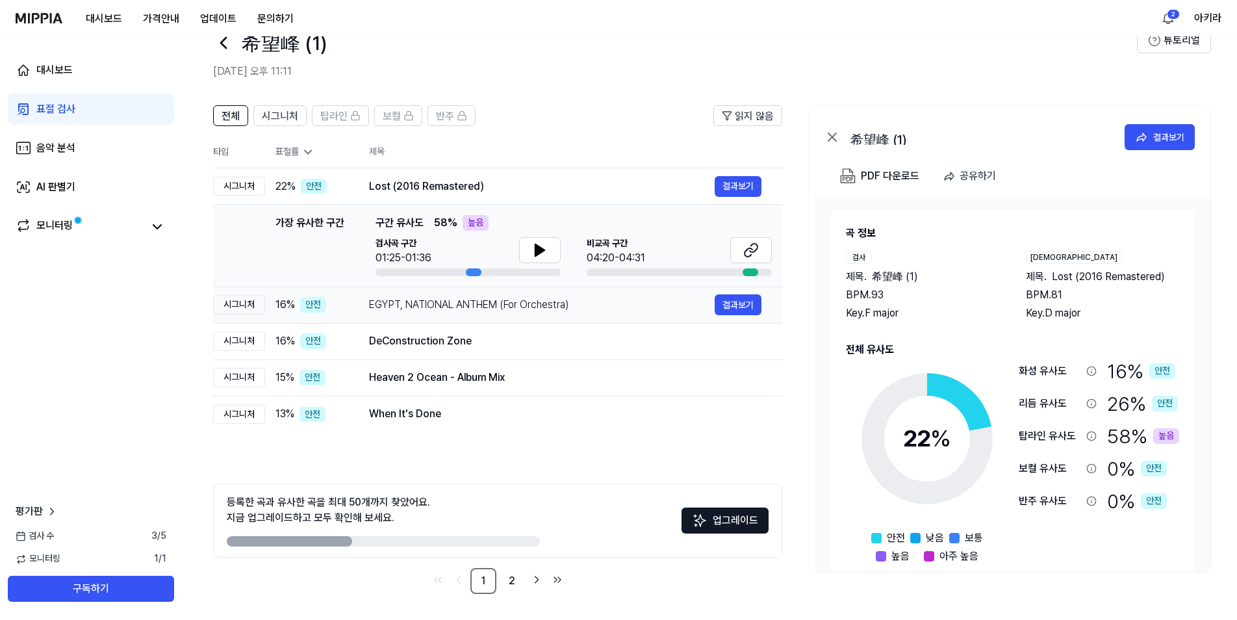
click at [525, 306] on div "EGYPT, NATIONAL ANTHEM (For Orchestra)" at bounding box center [542, 305] width 346 height 16
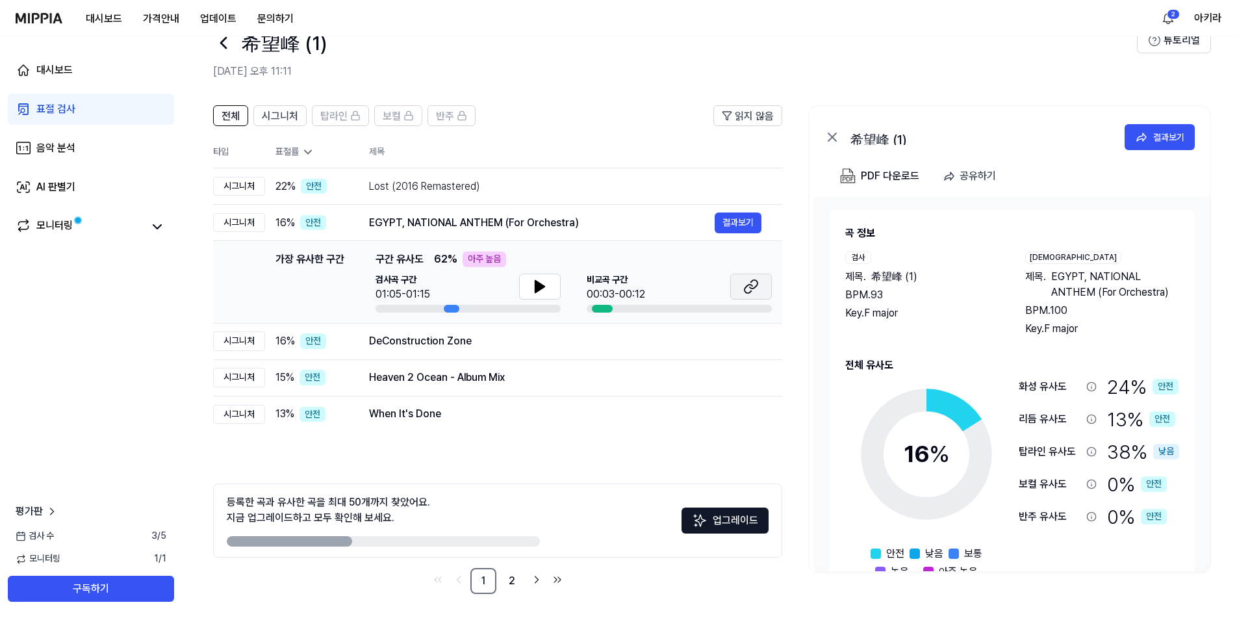
click at [749, 292] on icon at bounding box center [748, 288] width 8 height 8
click at [542, 284] on icon at bounding box center [540, 287] width 16 height 16
click at [539, 289] on icon at bounding box center [540, 287] width 16 height 16
click at [455, 342] on div "DeConstruction Zone" at bounding box center [542, 341] width 346 height 16
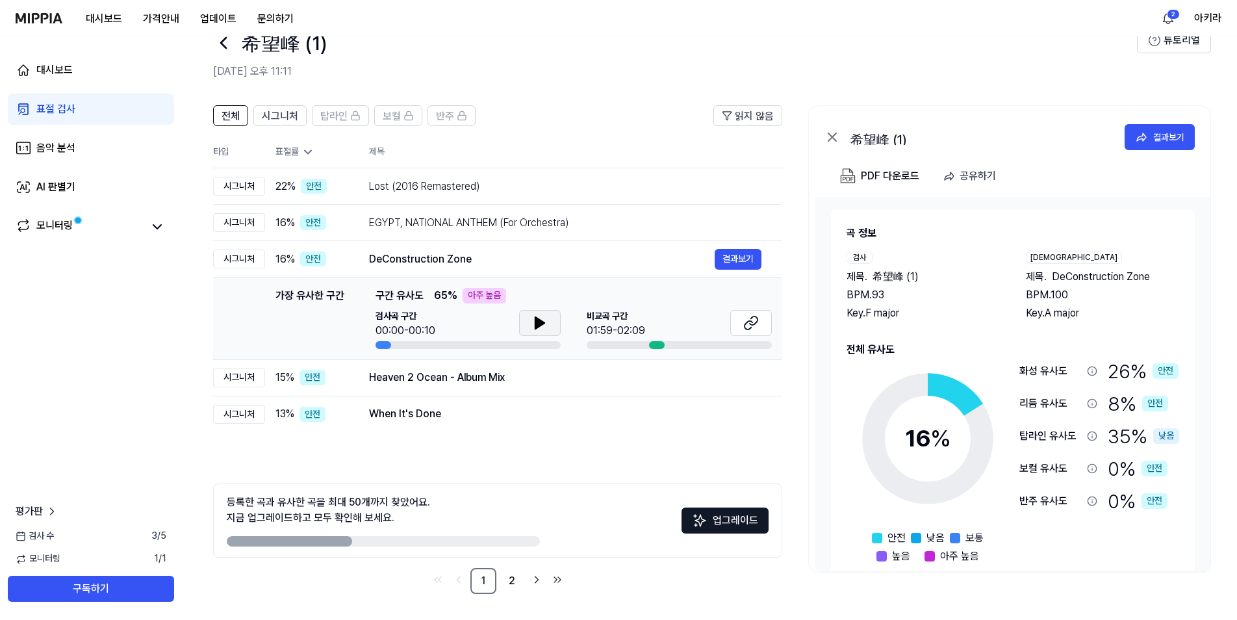
click at [553, 329] on button at bounding box center [540, 323] width 42 height 26
click at [555, 326] on button at bounding box center [540, 323] width 42 height 26
click at [746, 324] on icon at bounding box center [751, 323] width 16 height 16
click at [437, 182] on div "Lost (2016 Remastered)" at bounding box center [542, 187] width 346 height 16
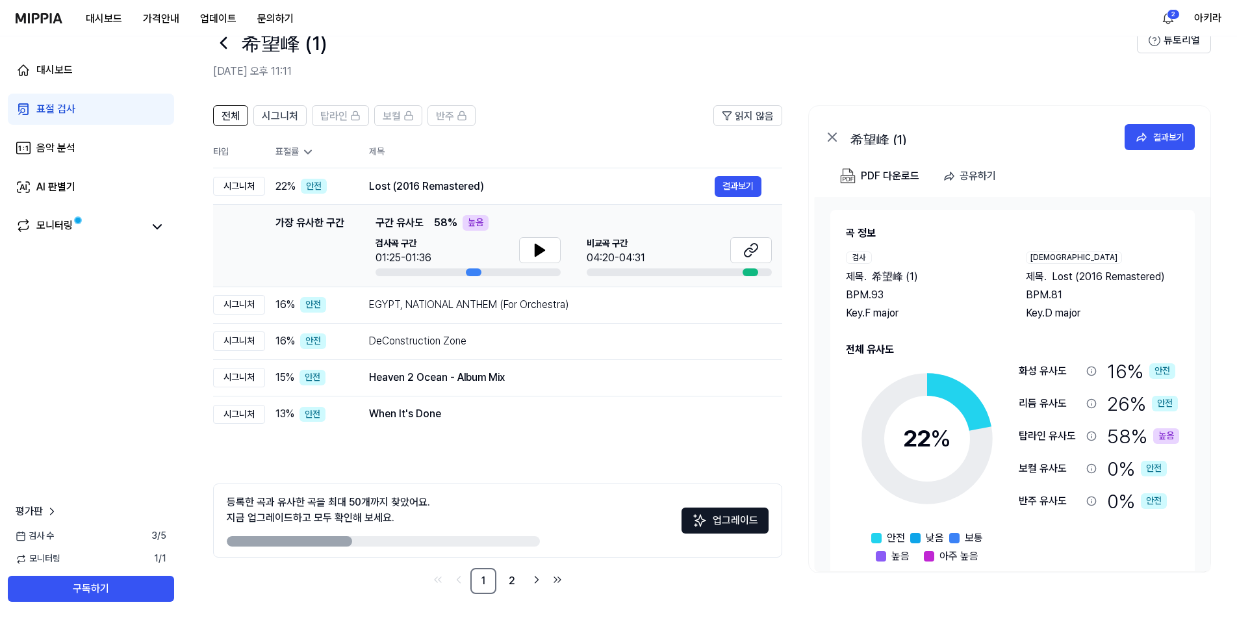
click at [216, 38] on icon at bounding box center [223, 42] width 21 height 21
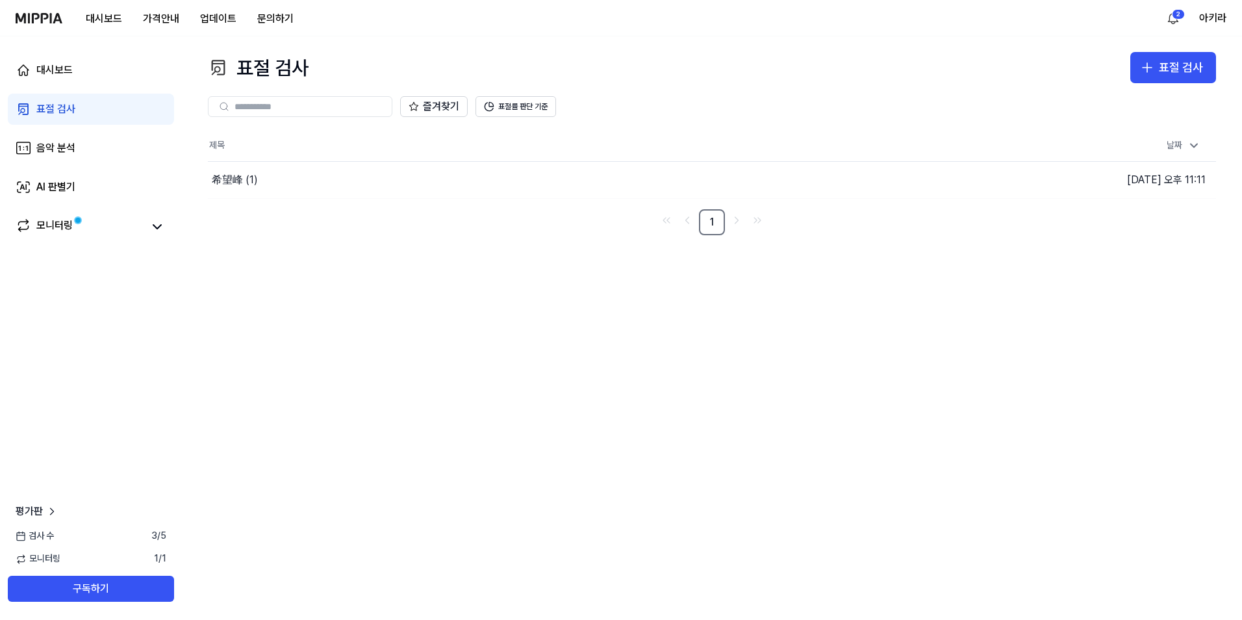
click at [12, 16] on nav "대시보드 가격안내 업데이트 문의하기 2 아키라" at bounding box center [621, 18] width 1242 height 36
click at [38, 21] on img at bounding box center [39, 18] width 47 height 10
